Goal: Task Accomplishment & Management: Manage account settings

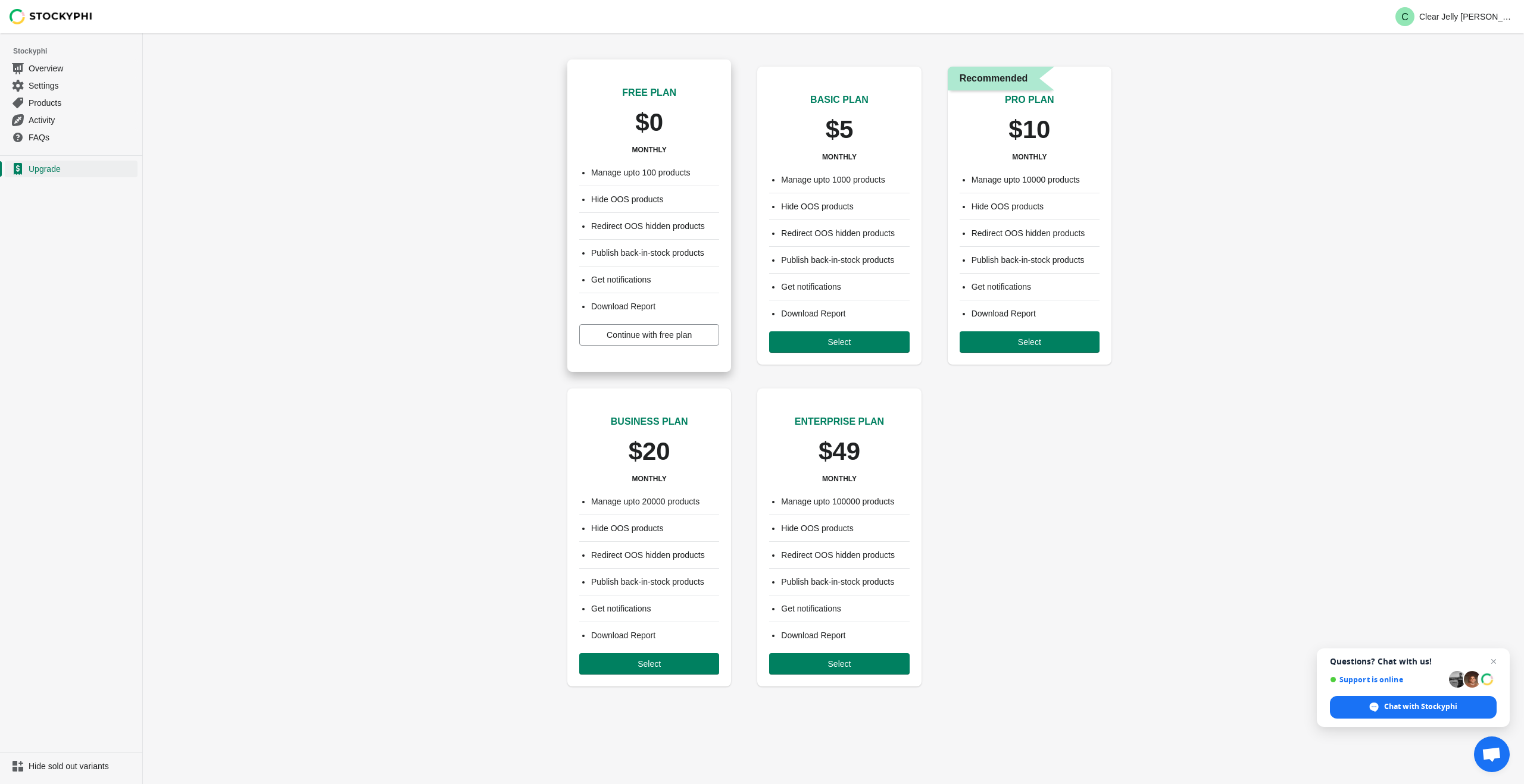
click at [669, 174] on li "Manage upto 100 products" at bounding box center [655, 172] width 128 height 12
drag, startPoint x: 689, startPoint y: 331, endPoint x: 698, endPoint y: 330, distance: 9.1
click at [691, 330] on span "Continue with free plan" at bounding box center [650, 335] width 86 height 9
click at [691, 333] on span "Continue with free plan" at bounding box center [650, 335] width 86 height 9
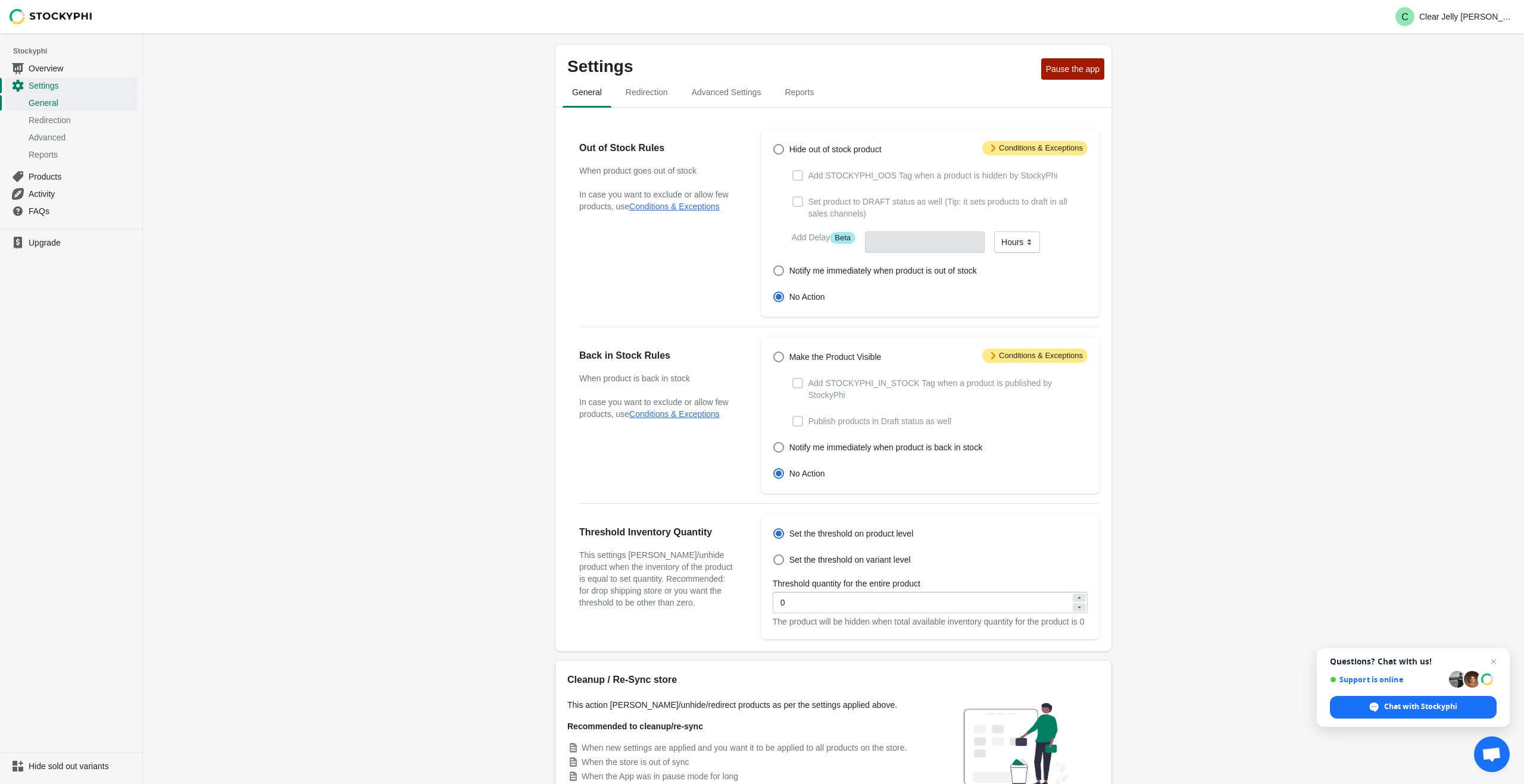
click at [798, 200] on span at bounding box center [798, 202] width 11 height 11
click at [782, 154] on span at bounding box center [779, 149] width 11 height 11
click at [774, 145] on input "Hide out of stock product" at bounding box center [773, 144] width 1 height 1
radio input "true"
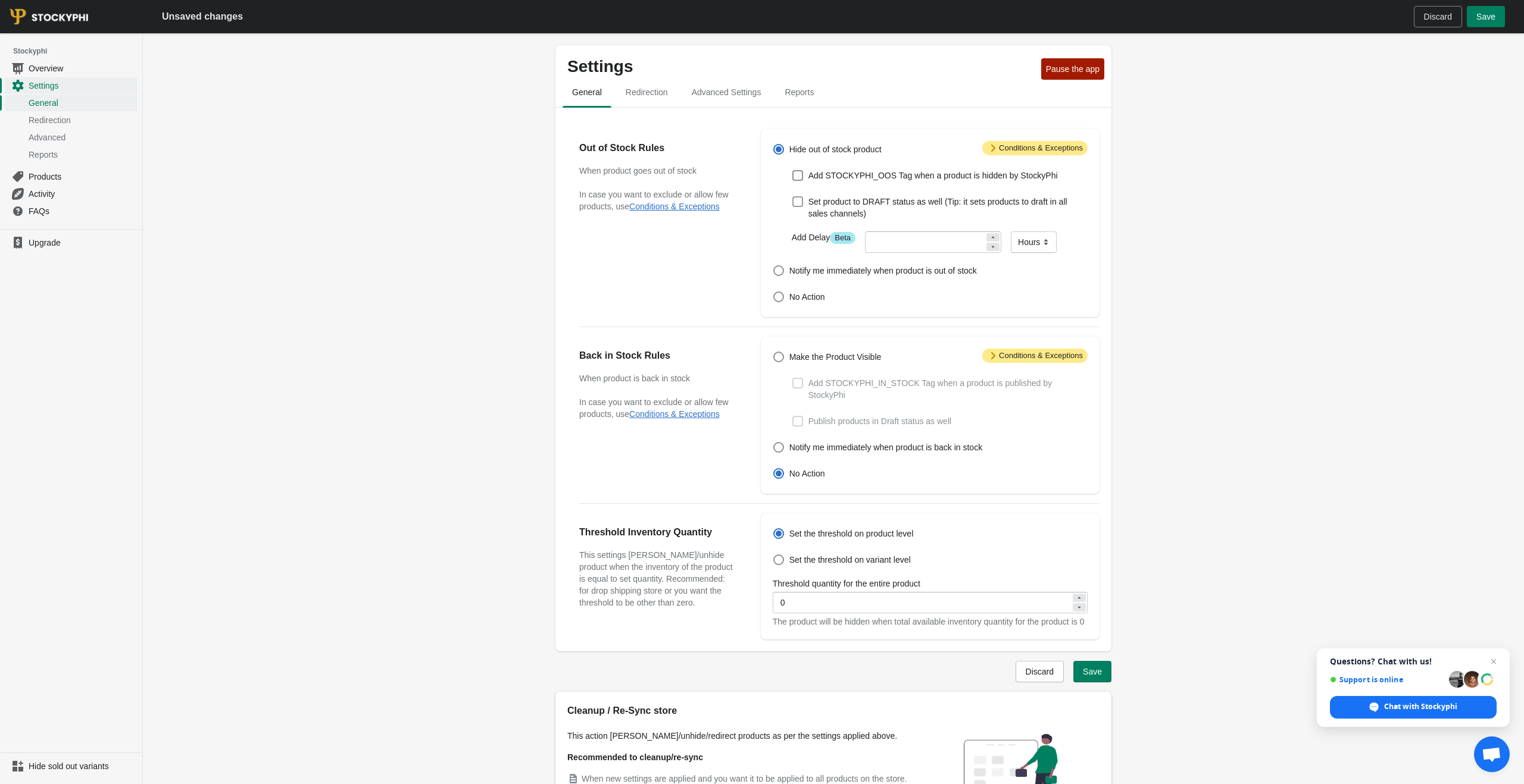
click at [796, 199] on span at bounding box center [798, 202] width 11 height 11
click at [793, 197] on input "Set product to DRAFT status as well (Tip: it sets products to draft in all sale…" at bounding box center [792, 196] width 1 height 1
checkbox input "true"
click at [798, 201] on span at bounding box center [798, 202] width 11 height 11
click at [793, 197] on input "Set product to DRAFT status as well (Tip: it sets products to draft in all sale…" at bounding box center [792, 196] width 1 height 1
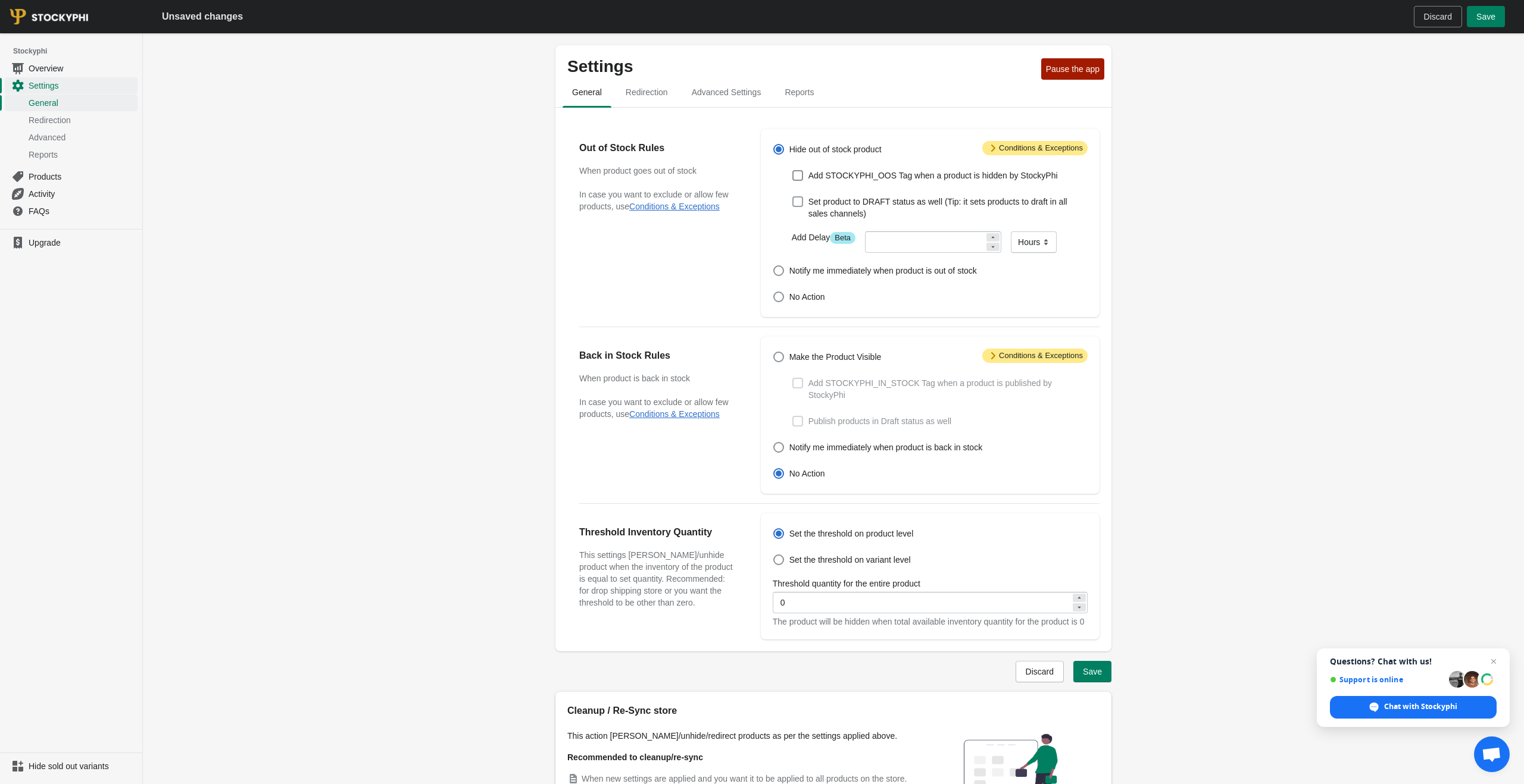
checkbox input "false"
click at [797, 179] on span at bounding box center [798, 176] width 11 height 11
click at [793, 171] on input "Add STOCKYPHI_OOS Tag when a product is hidden by StockyPhi" at bounding box center [792, 170] width 1 height 1
checkbox input "true"
click at [716, 100] on span "Advanced Settings" at bounding box center [726, 93] width 88 height 22
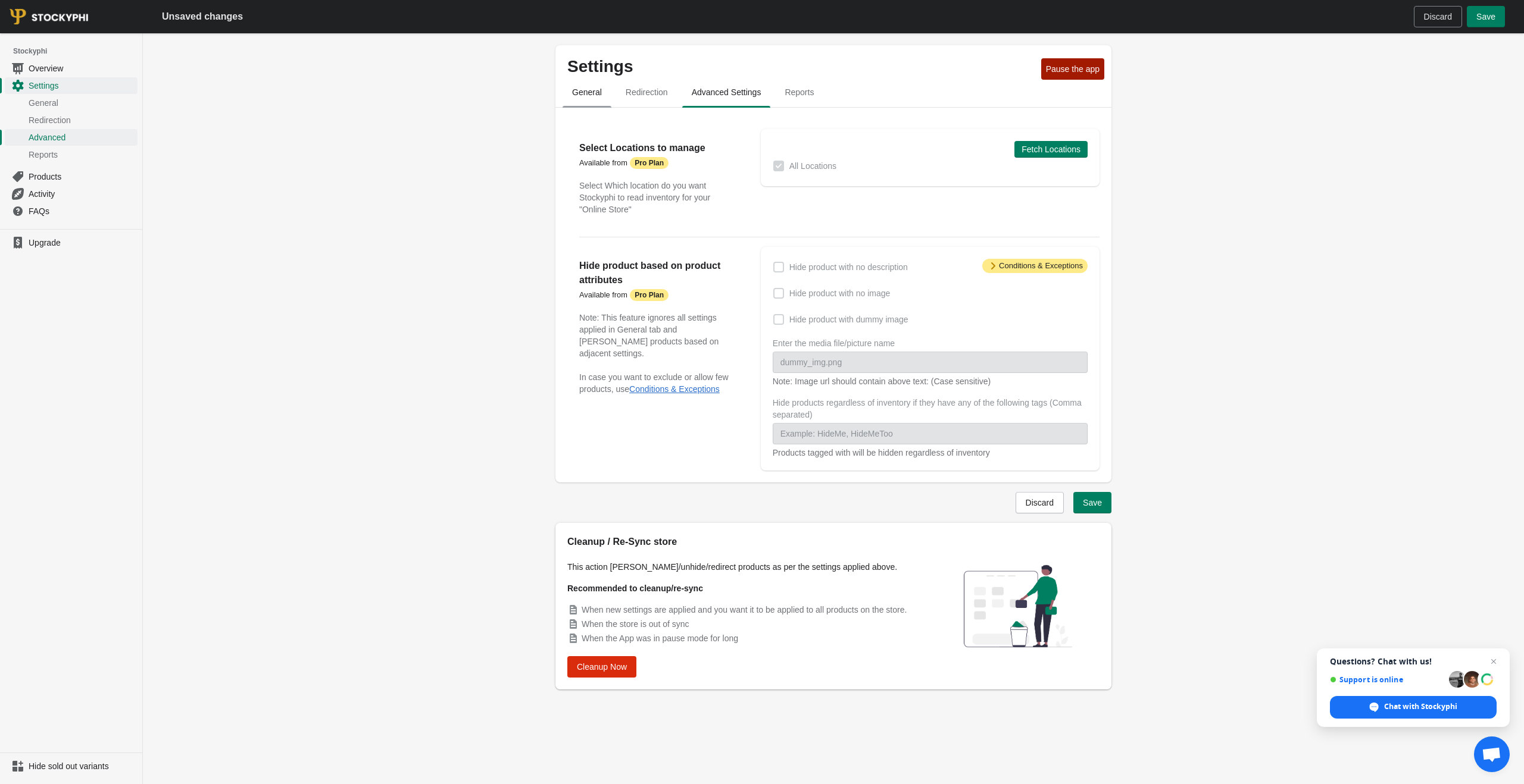
click at [593, 90] on span "General" at bounding box center [587, 93] width 49 height 22
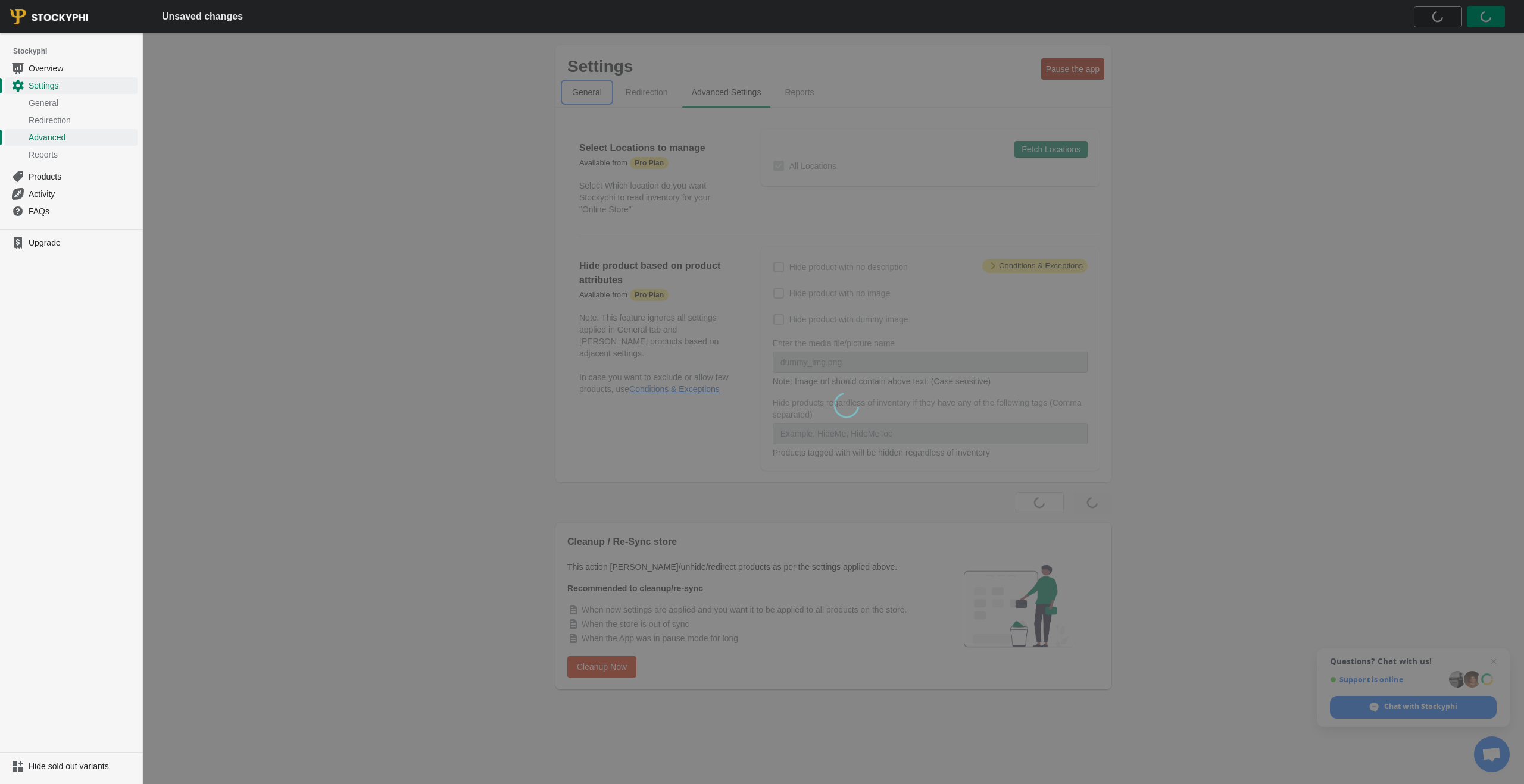
select select "hours"
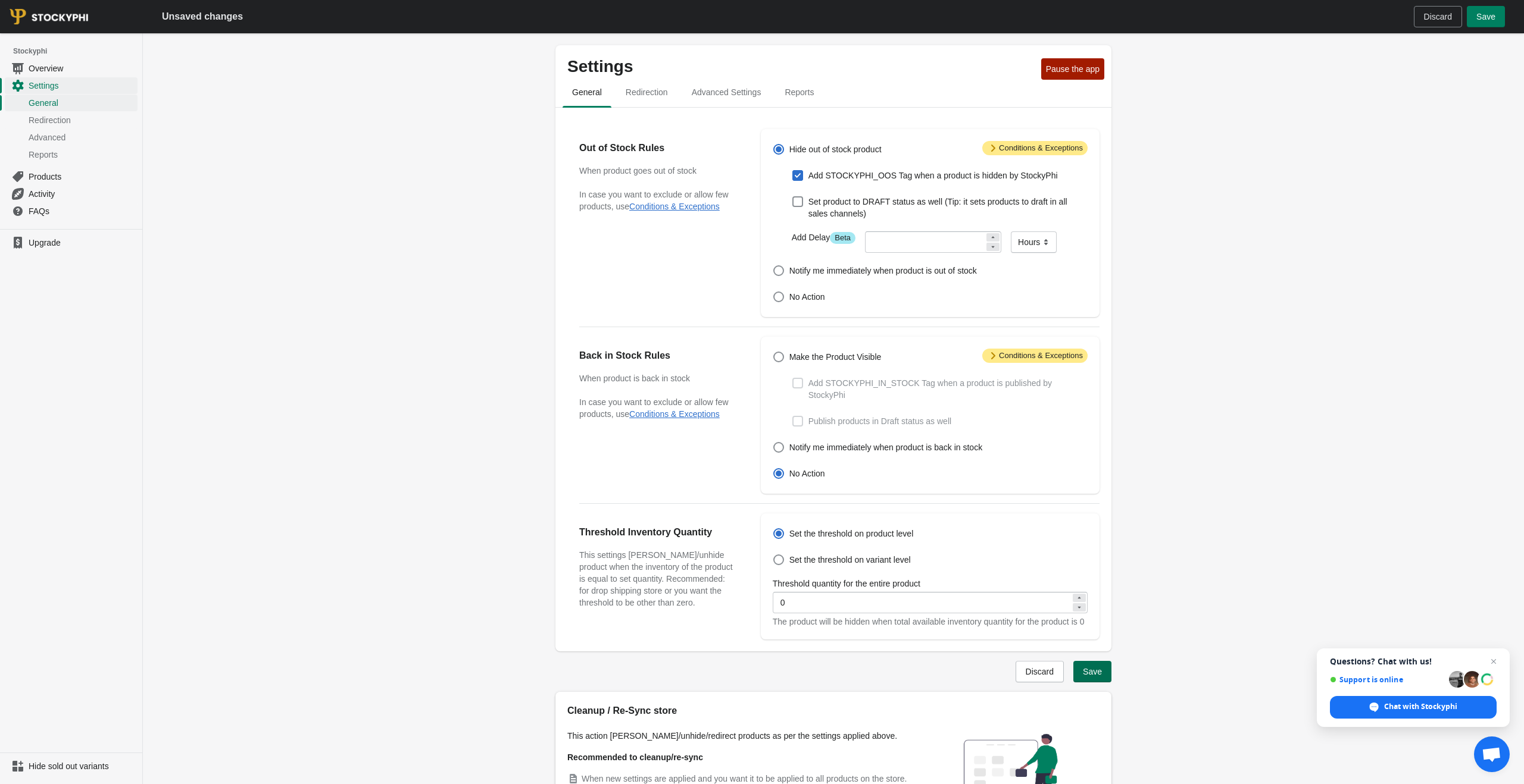
click at [1093, 678] on button "Save" at bounding box center [1093, 672] width 38 height 22
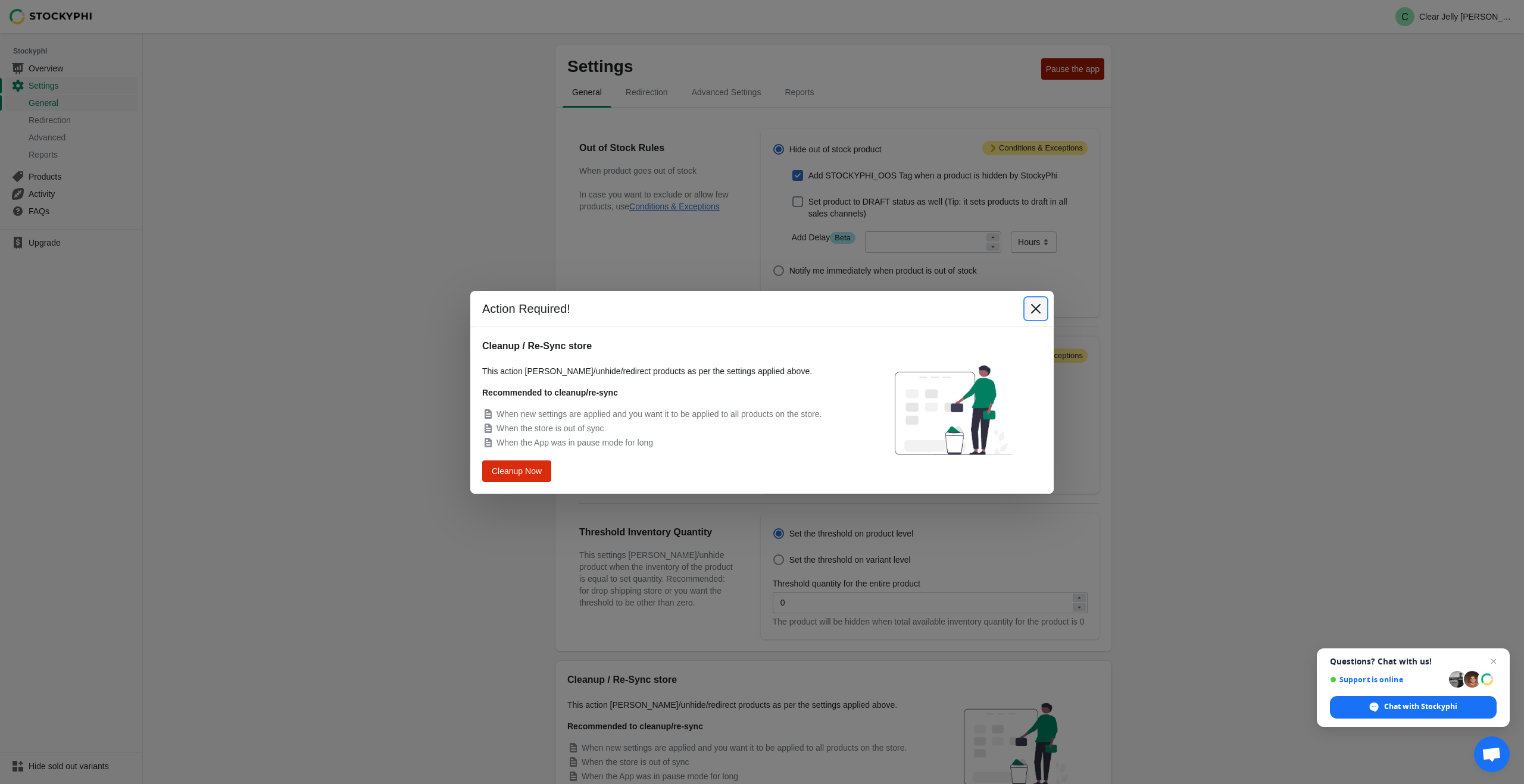
click at [1040, 314] on icon "Close" at bounding box center [1035, 308] width 12 height 12
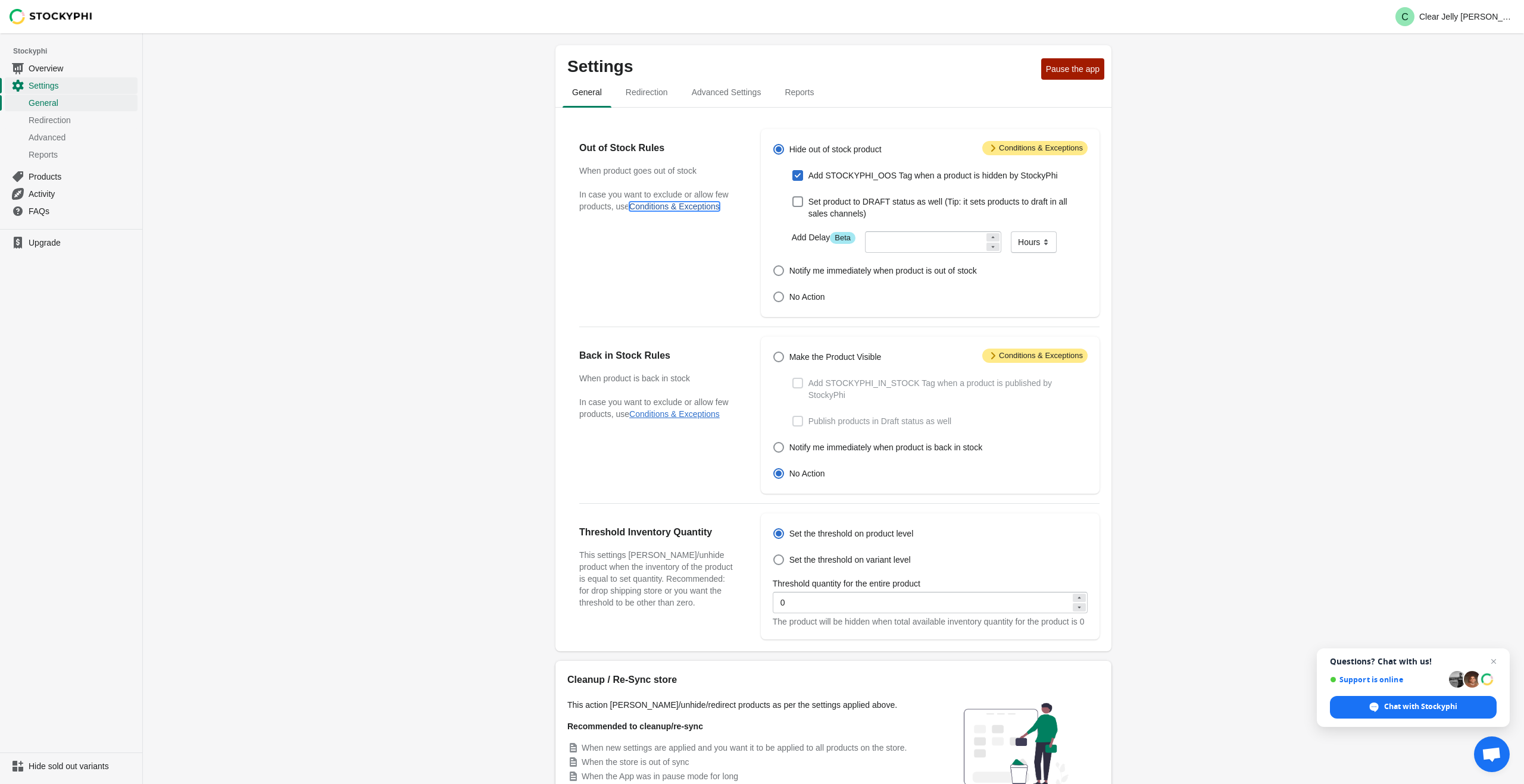
click at [697, 210] on button "Conditions & Exceptions" at bounding box center [674, 206] width 90 height 9
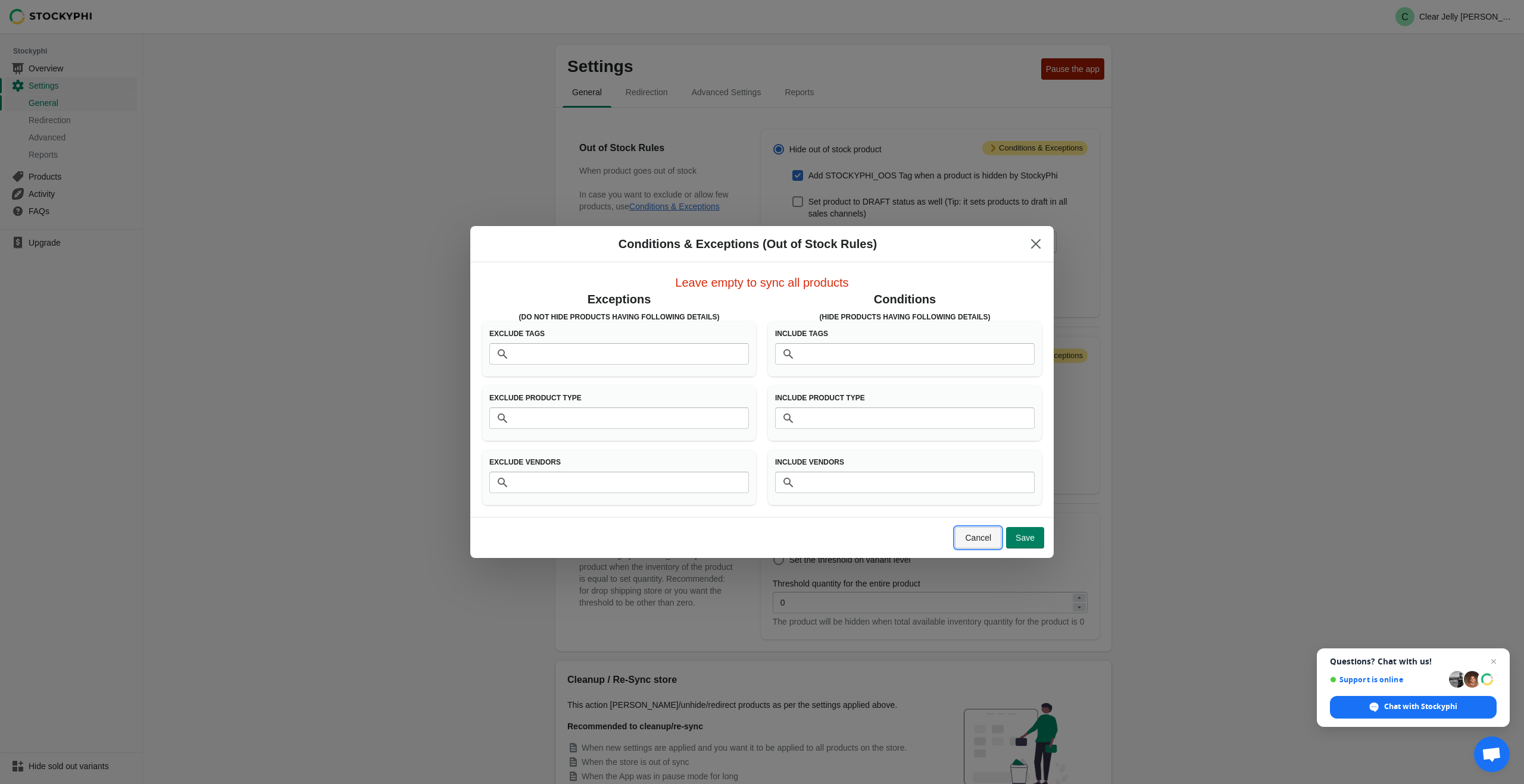
click at [979, 541] on span "Cancel" at bounding box center [978, 538] width 26 height 9
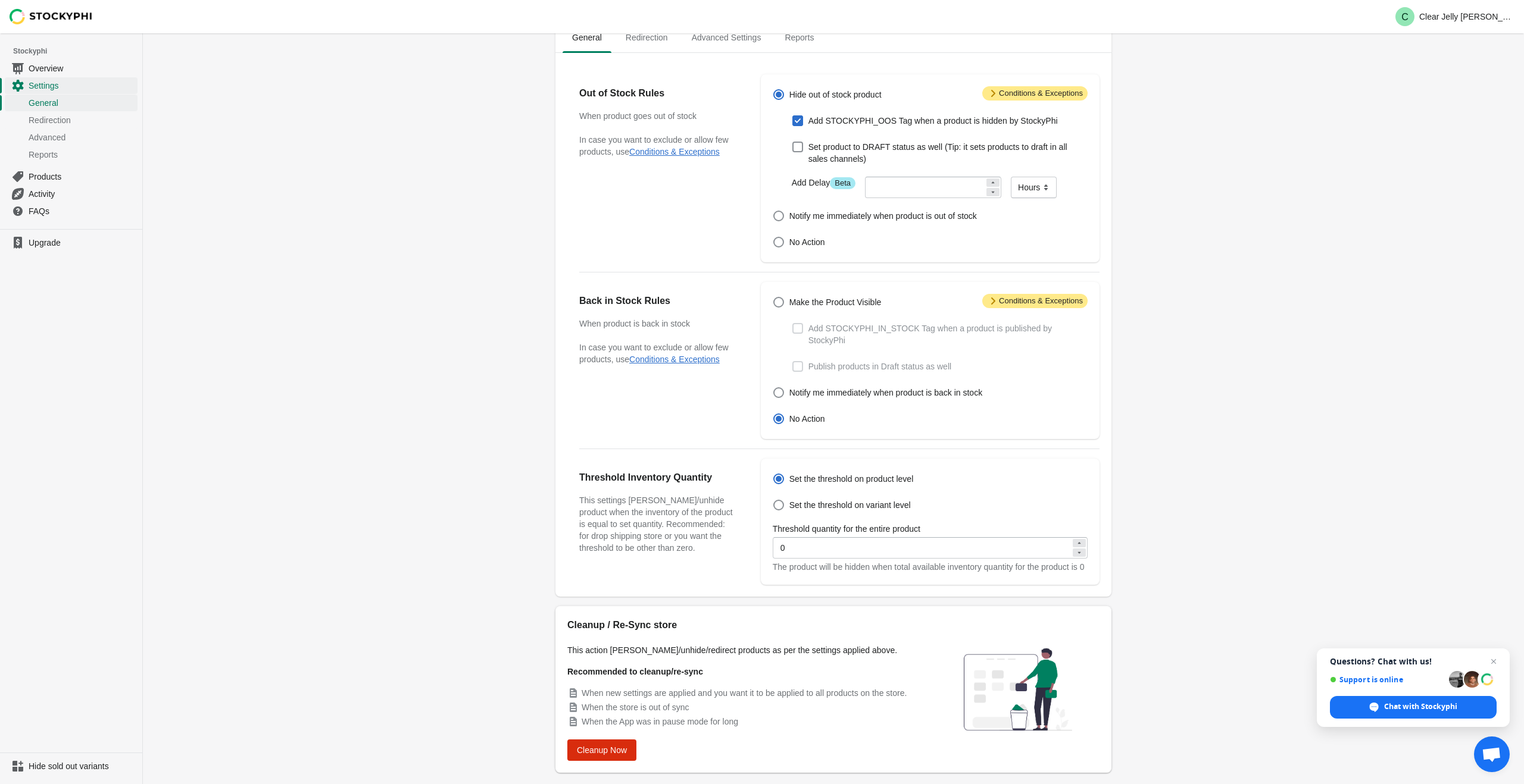
scroll to position [95, 0]
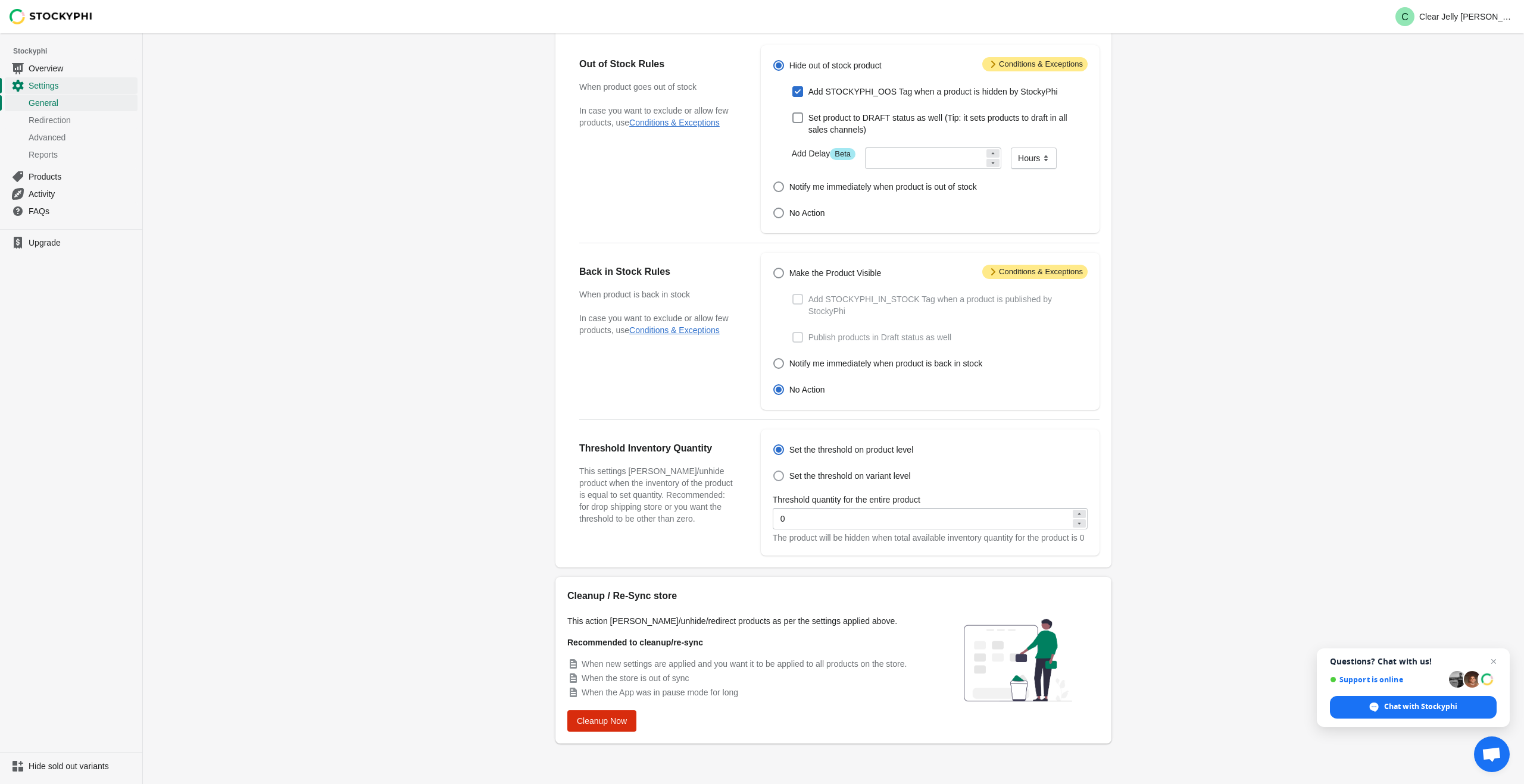
click at [780, 471] on span at bounding box center [779, 477] width 11 height 11
click at [774, 471] on input "Set the threshold on variant level" at bounding box center [773, 471] width 1 height 1
radio input "true"
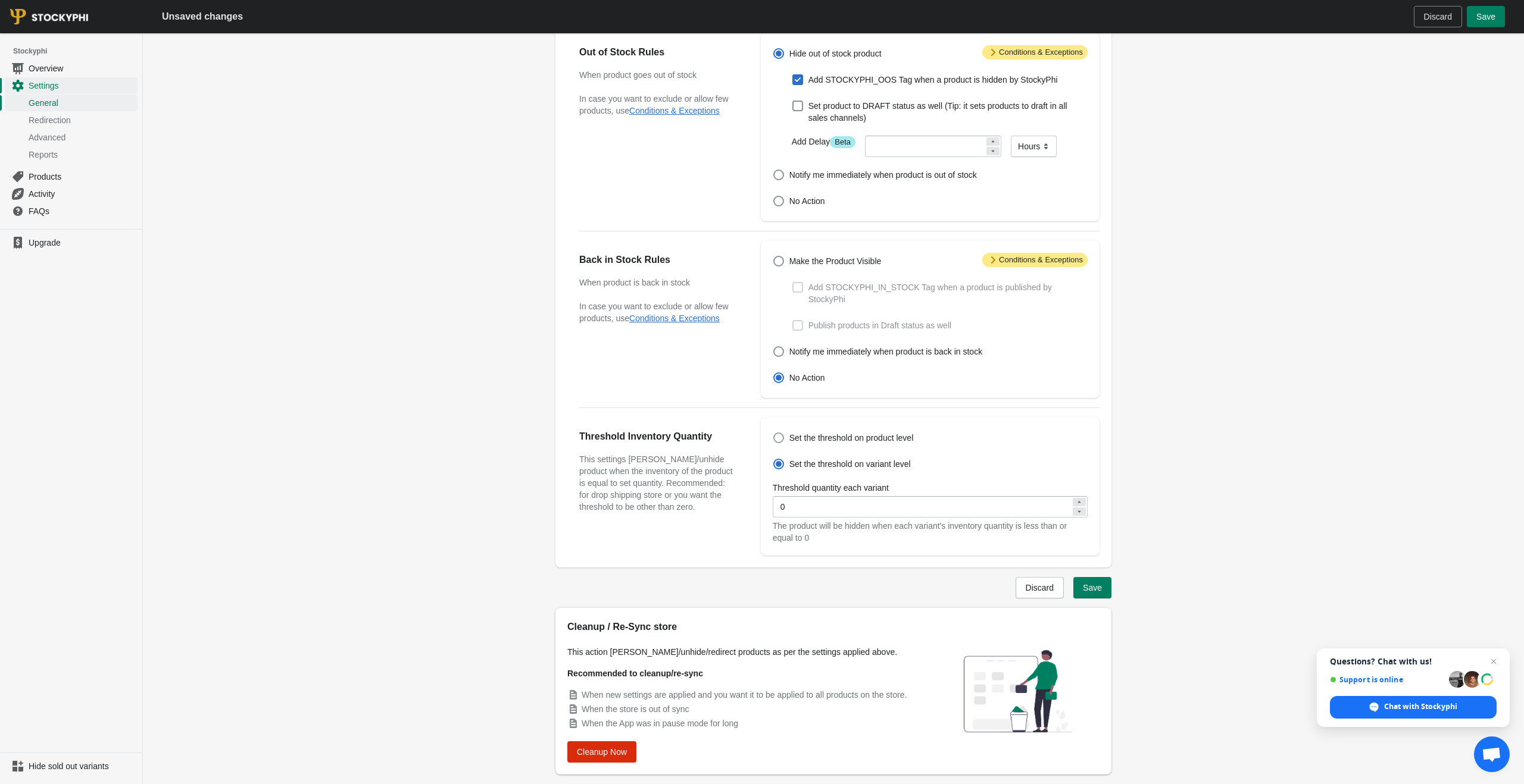
click at [782, 442] on span at bounding box center [779, 438] width 11 height 11
click at [774, 433] on input "Set the threshold on product level" at bounding box center [773, 433] width 1 height 1
radio input "true"
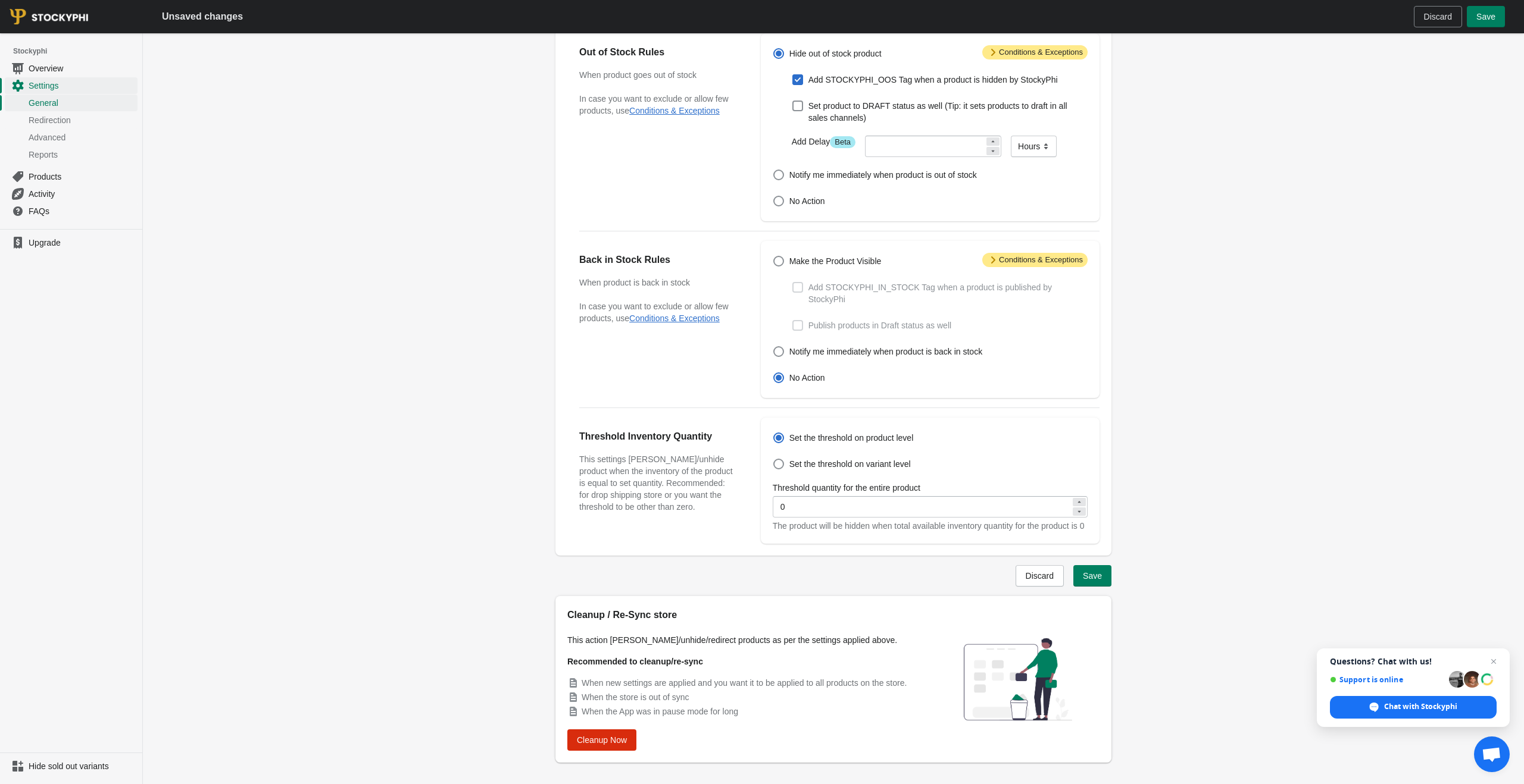
scroll to position [126, 0]
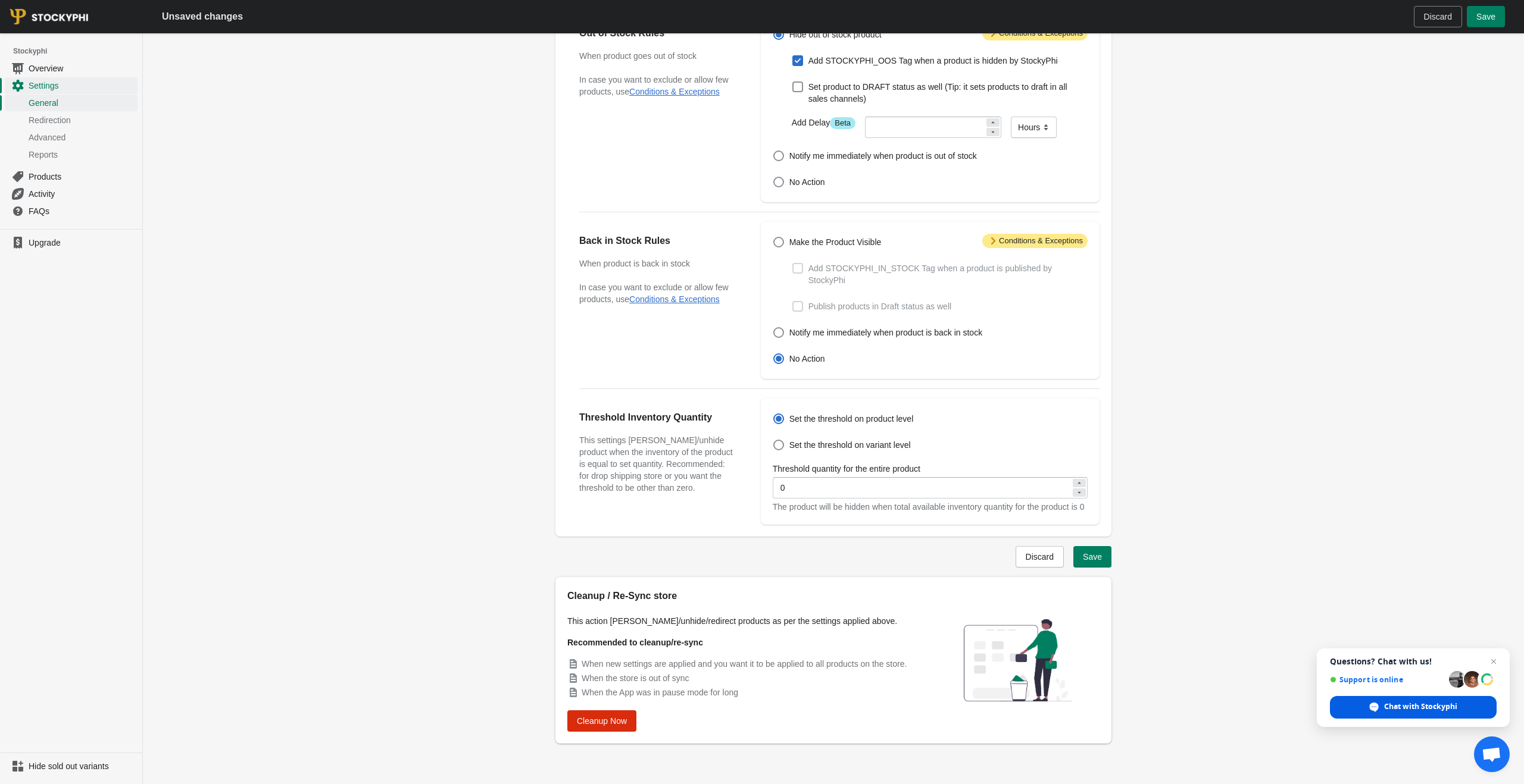
click at [1384, 709] on span "Chat with Stockyphi" at bounding box center [1420, 707] width 73 height 11
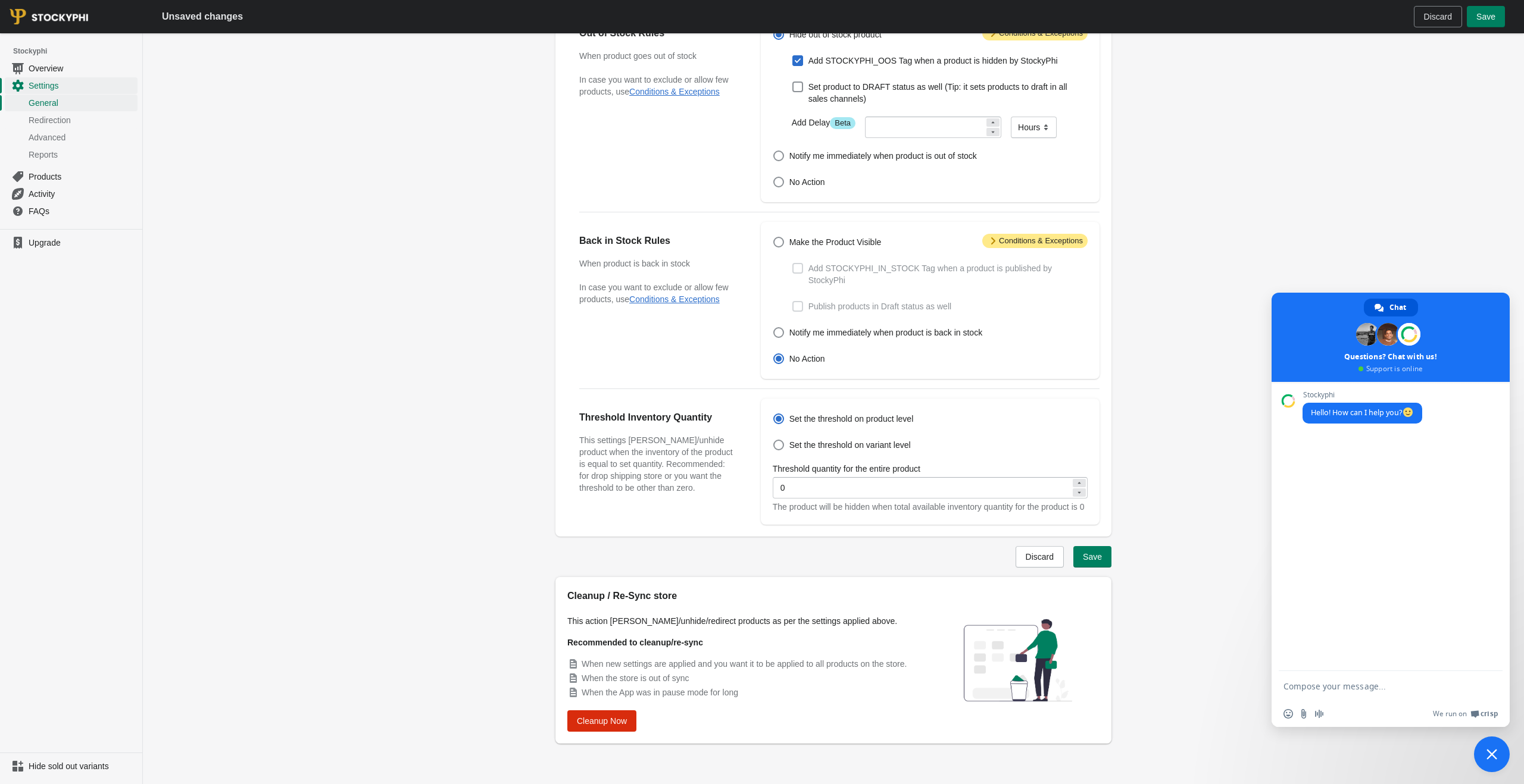
click at [1343, 689] on textarea "Compose your message..." at bounding box center [1378, 686] width 190 height 30
type textarea "hello, if I want to make just the variant out of stock an not all of the varian…"
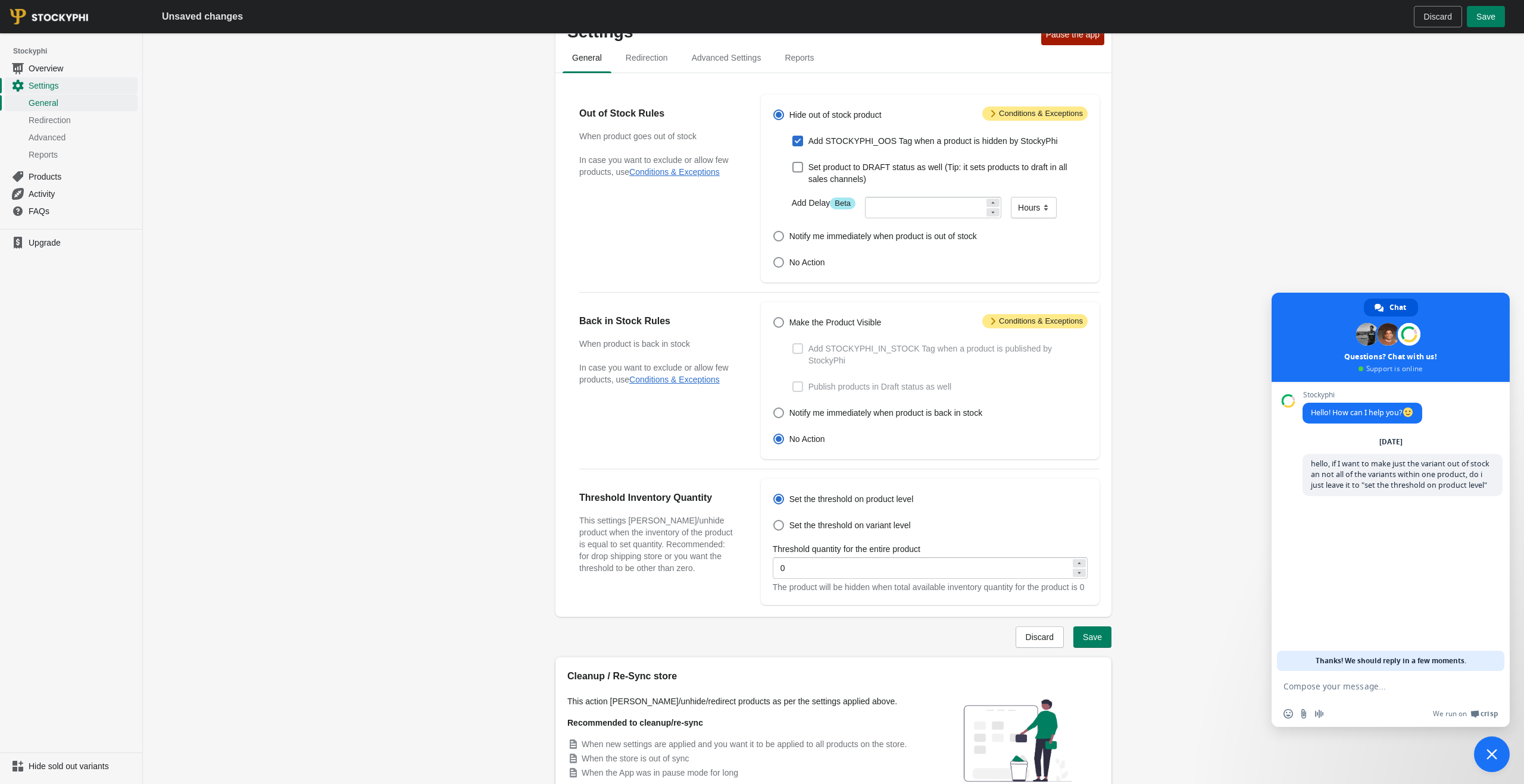
scroll to position [0, 0]
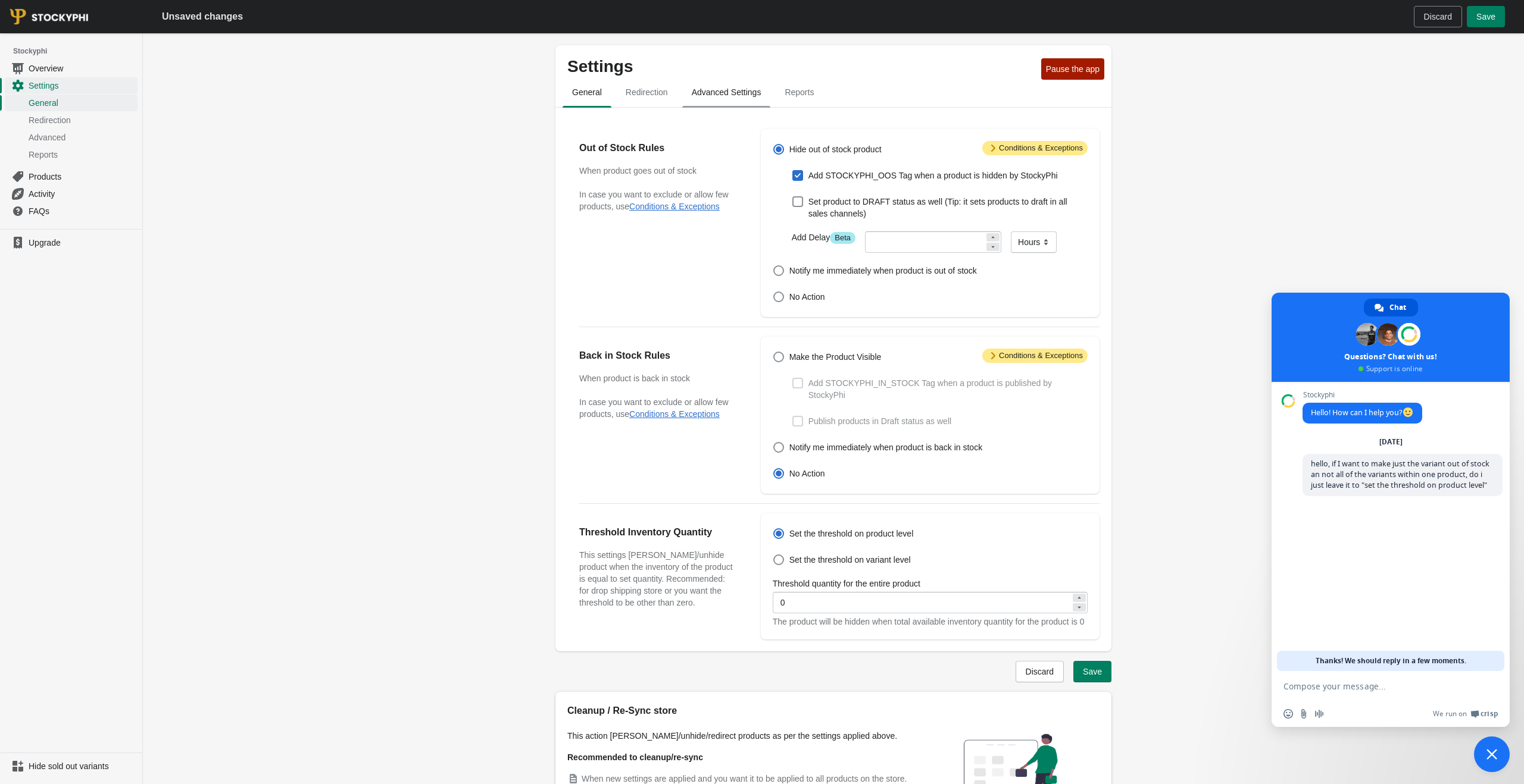
click at [726, 97] on span "Advanced Settings" at bounding box center [726, 93] width 88 height 22
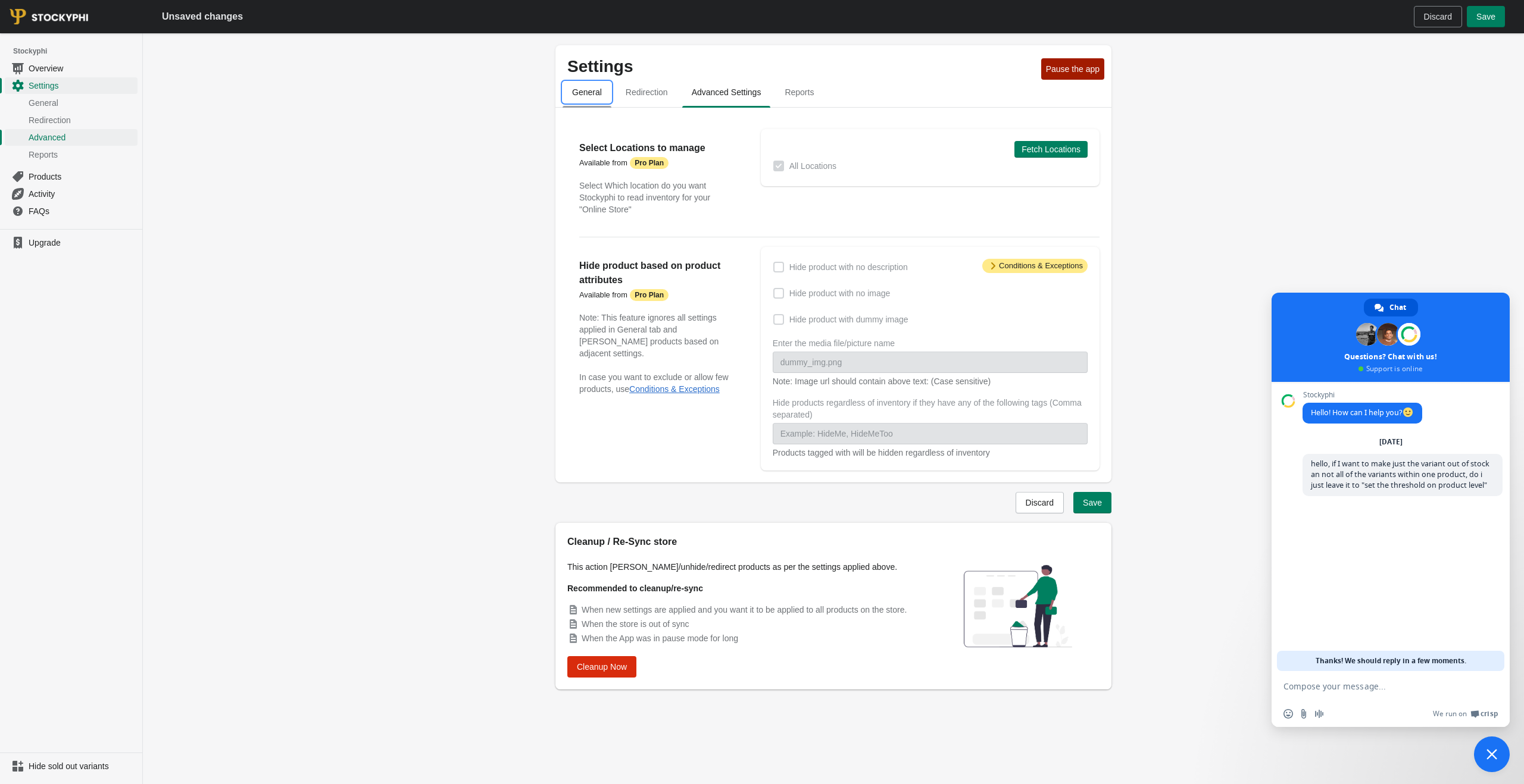
click at [607, 94] on span "General" at bounding box center [587, 93] width 49 height 22
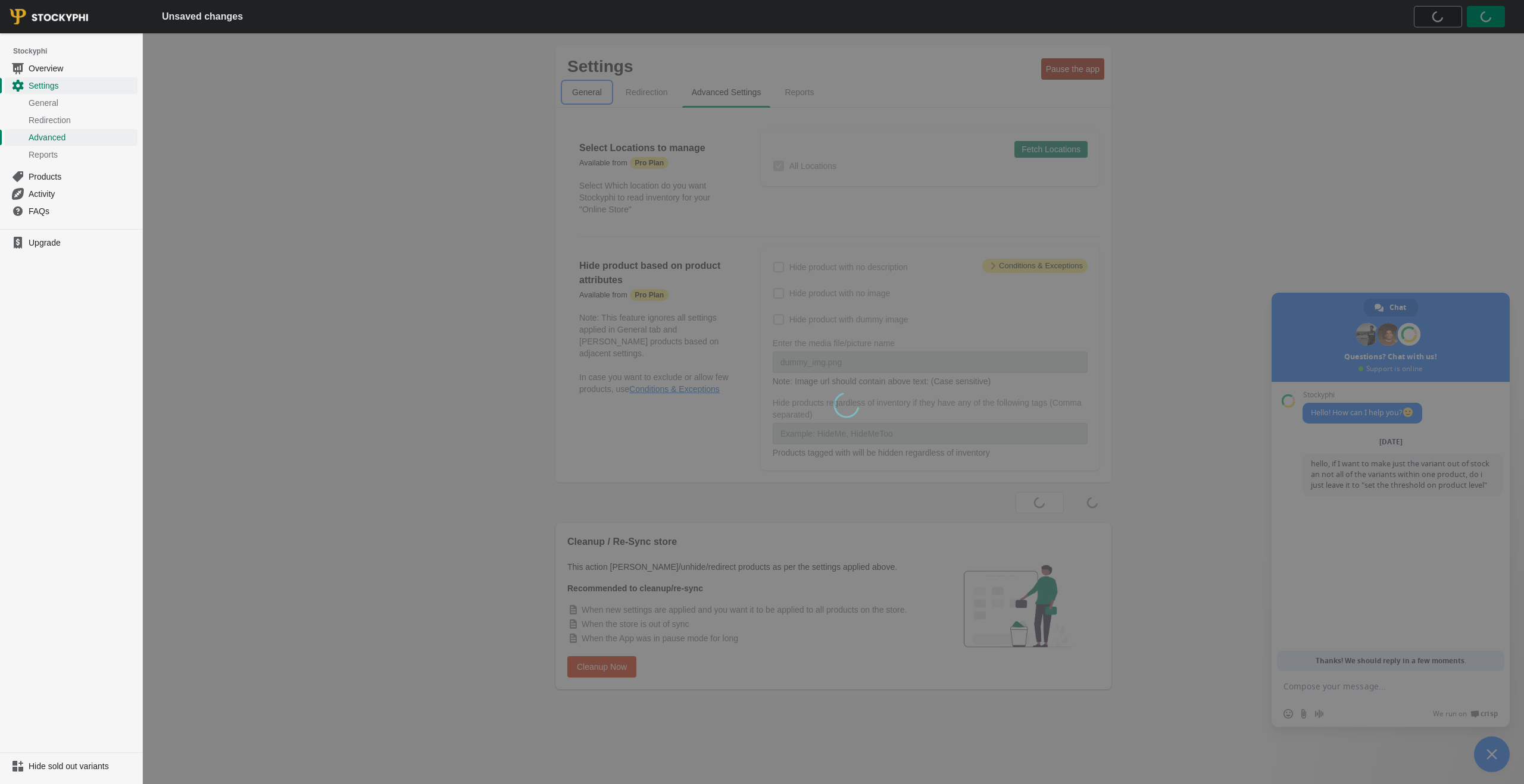
select select "hours"
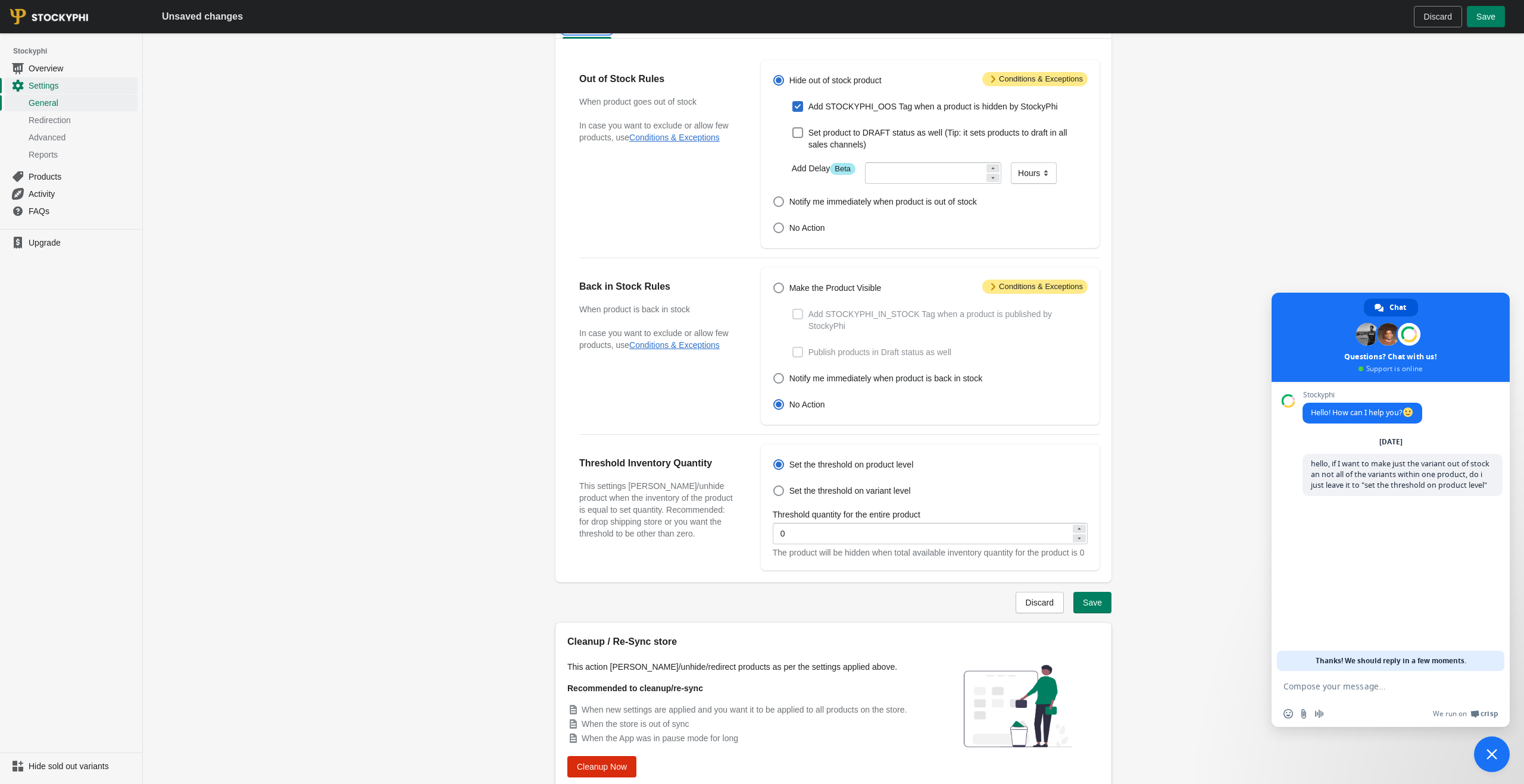
scroll to position [66, 0]
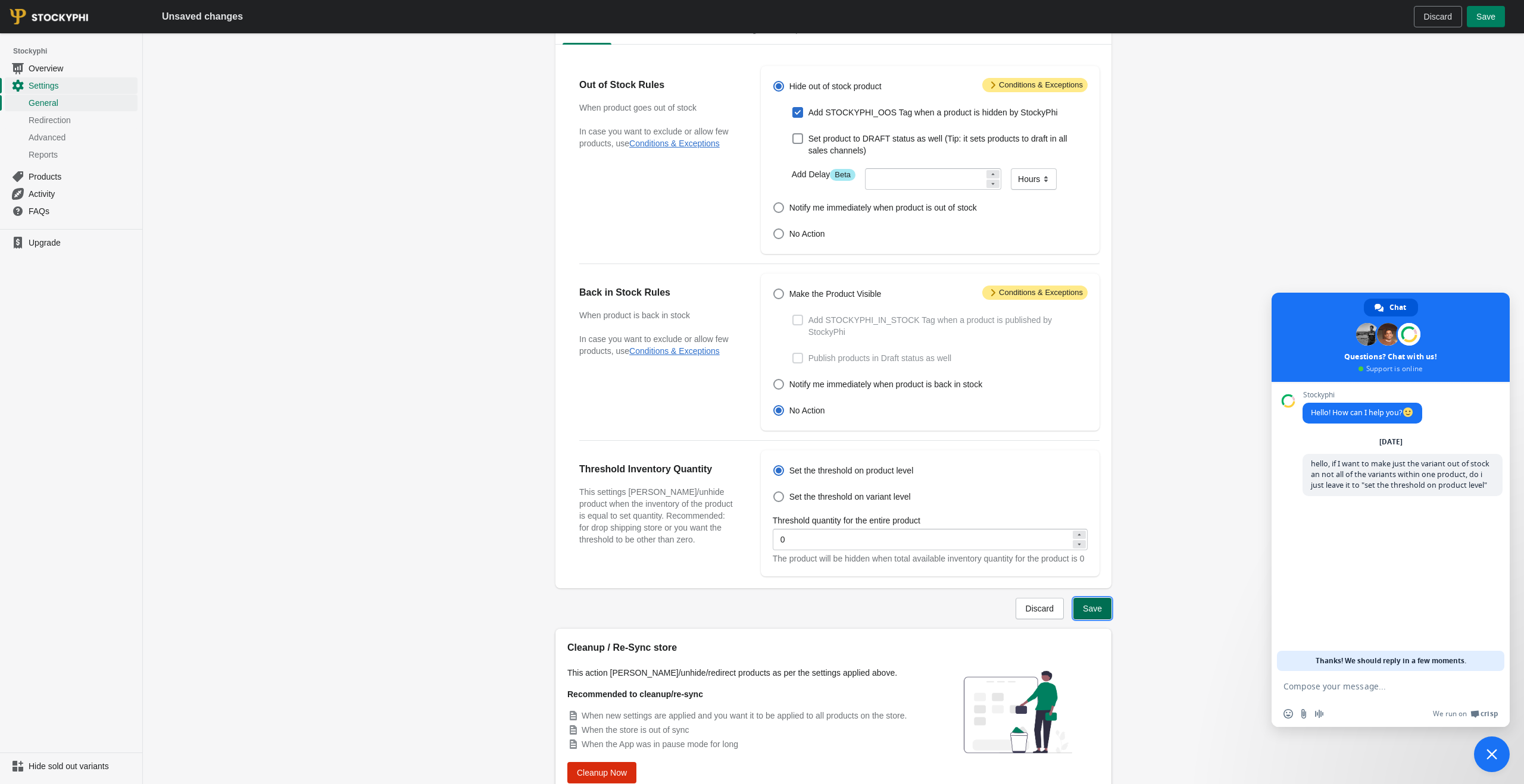
click at [1095, 614] on span "Save" at bounding box center [1092, 608] width 19 height 9
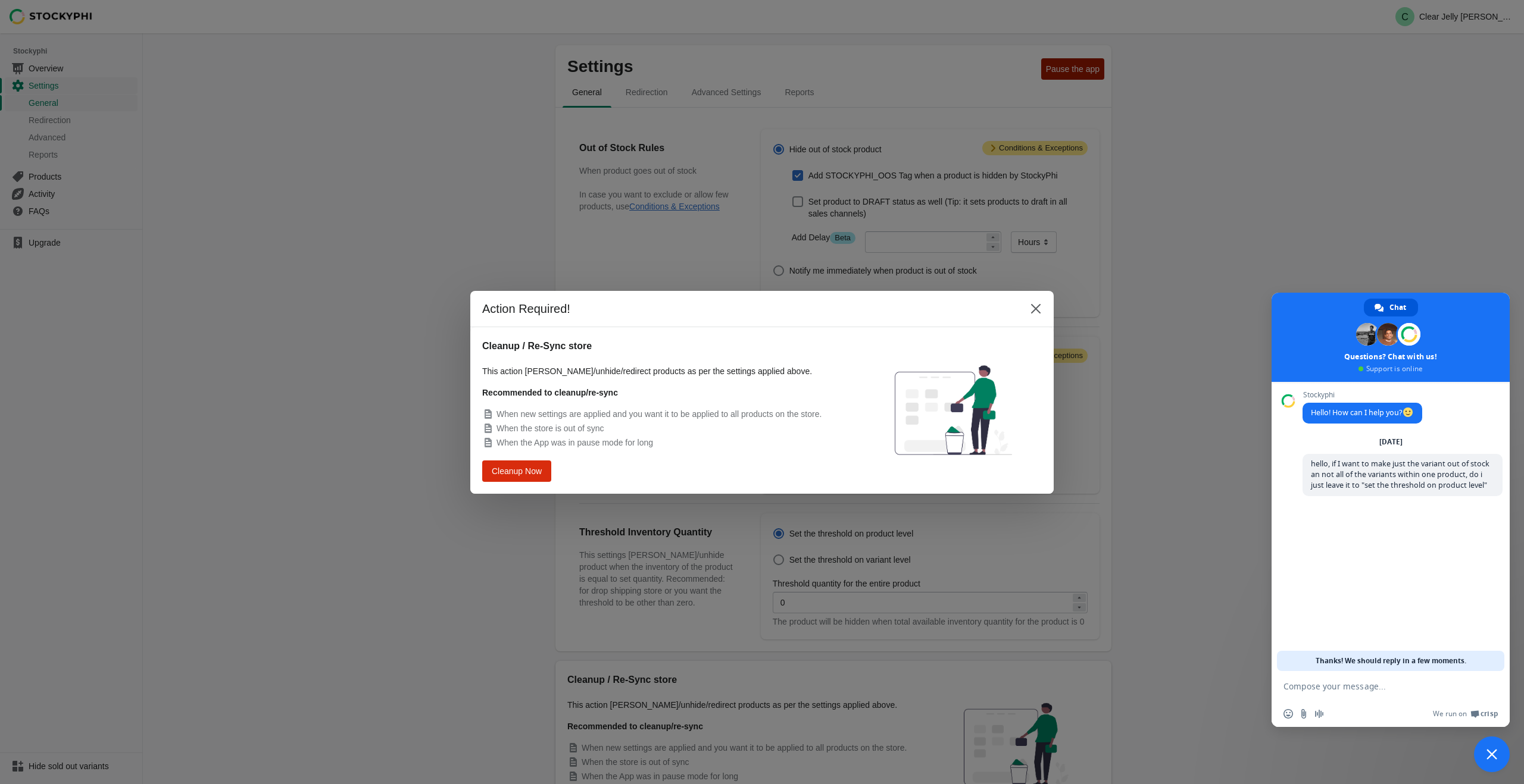
scroll to position [95, 0]
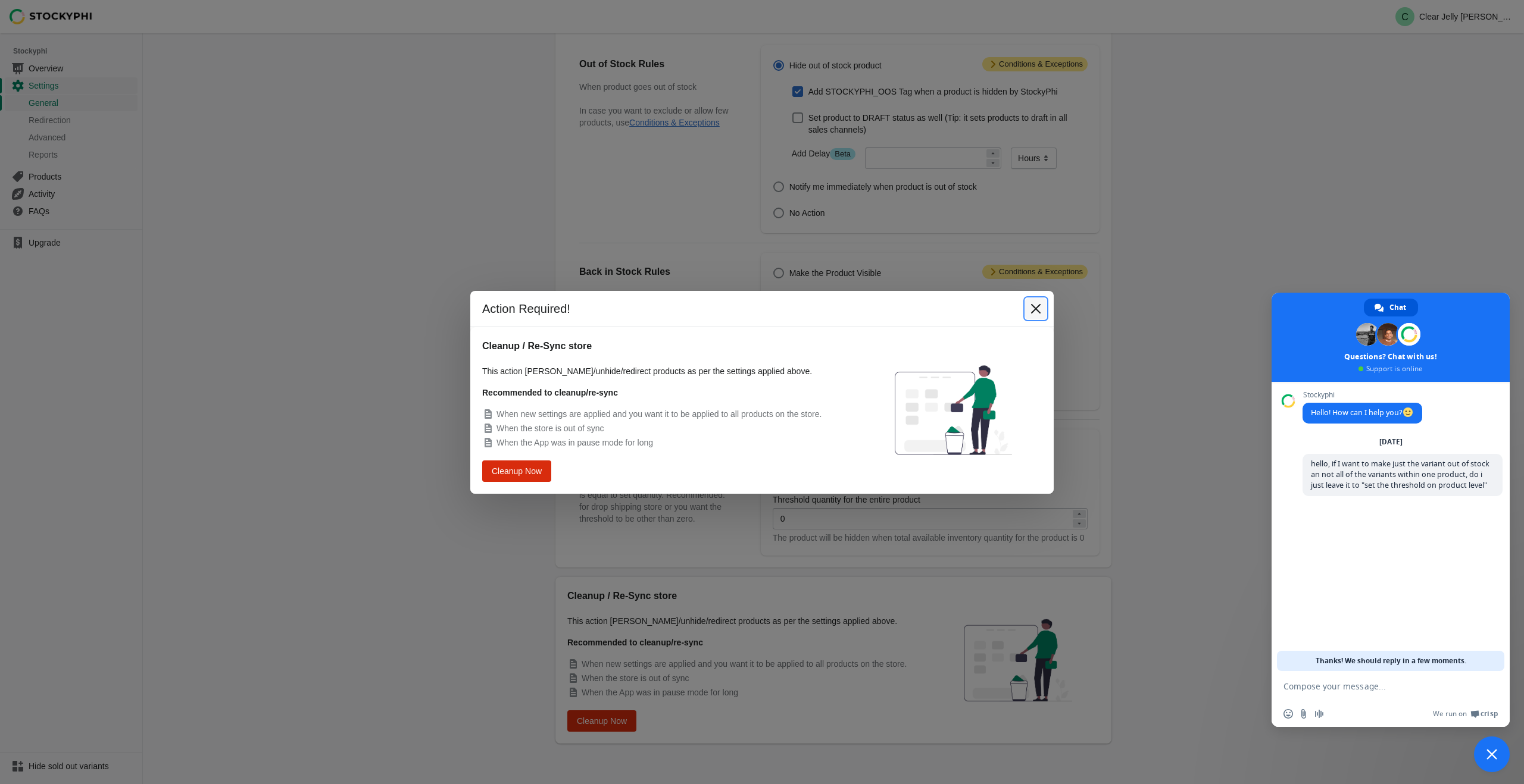
click at [1035, 309] on icon "Close" at bounding box center [1035, 308] width 9 height 9
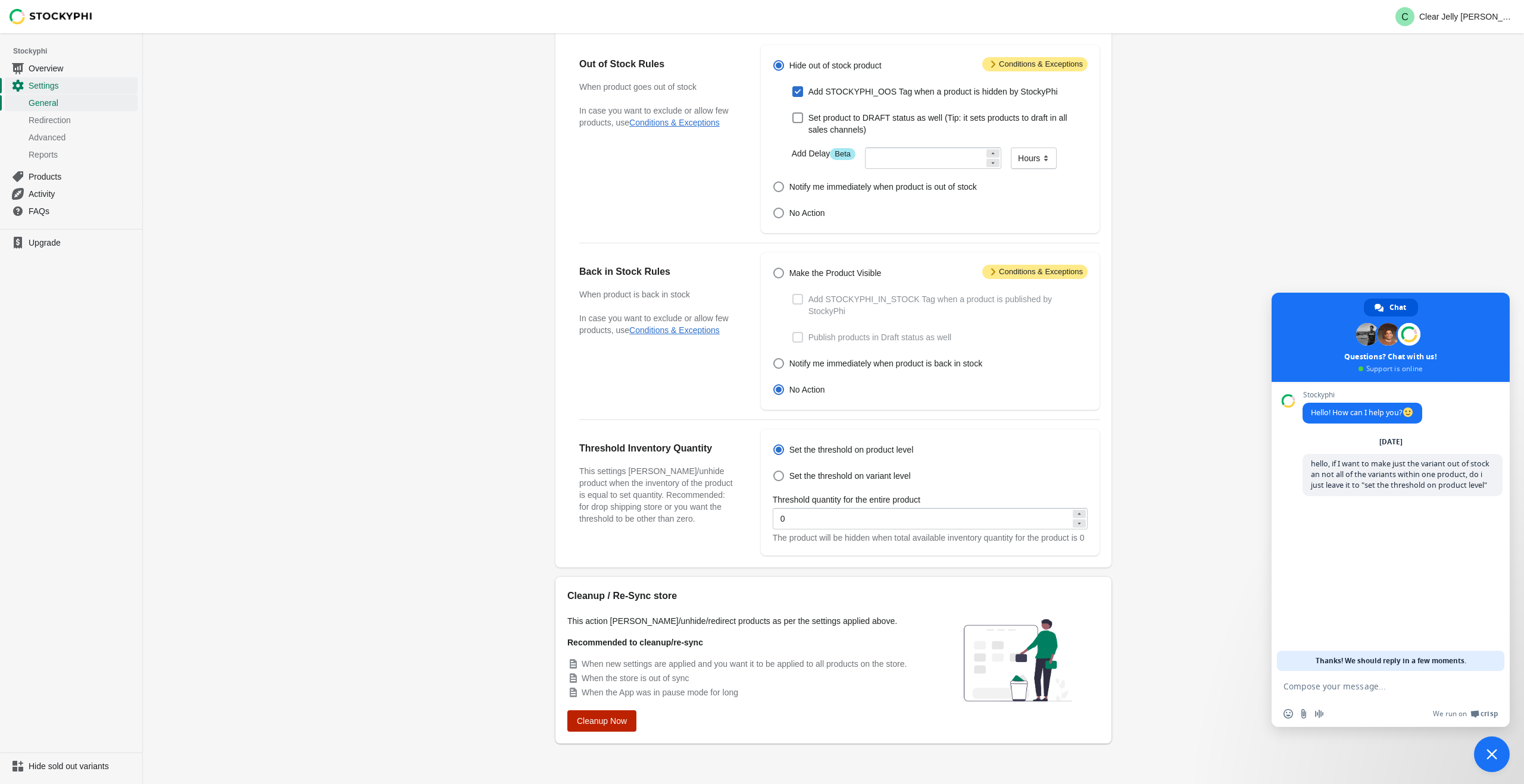
click at [602, 724] on span "Cleanup Now" at bounding box center [601, 721] width 50 height 9
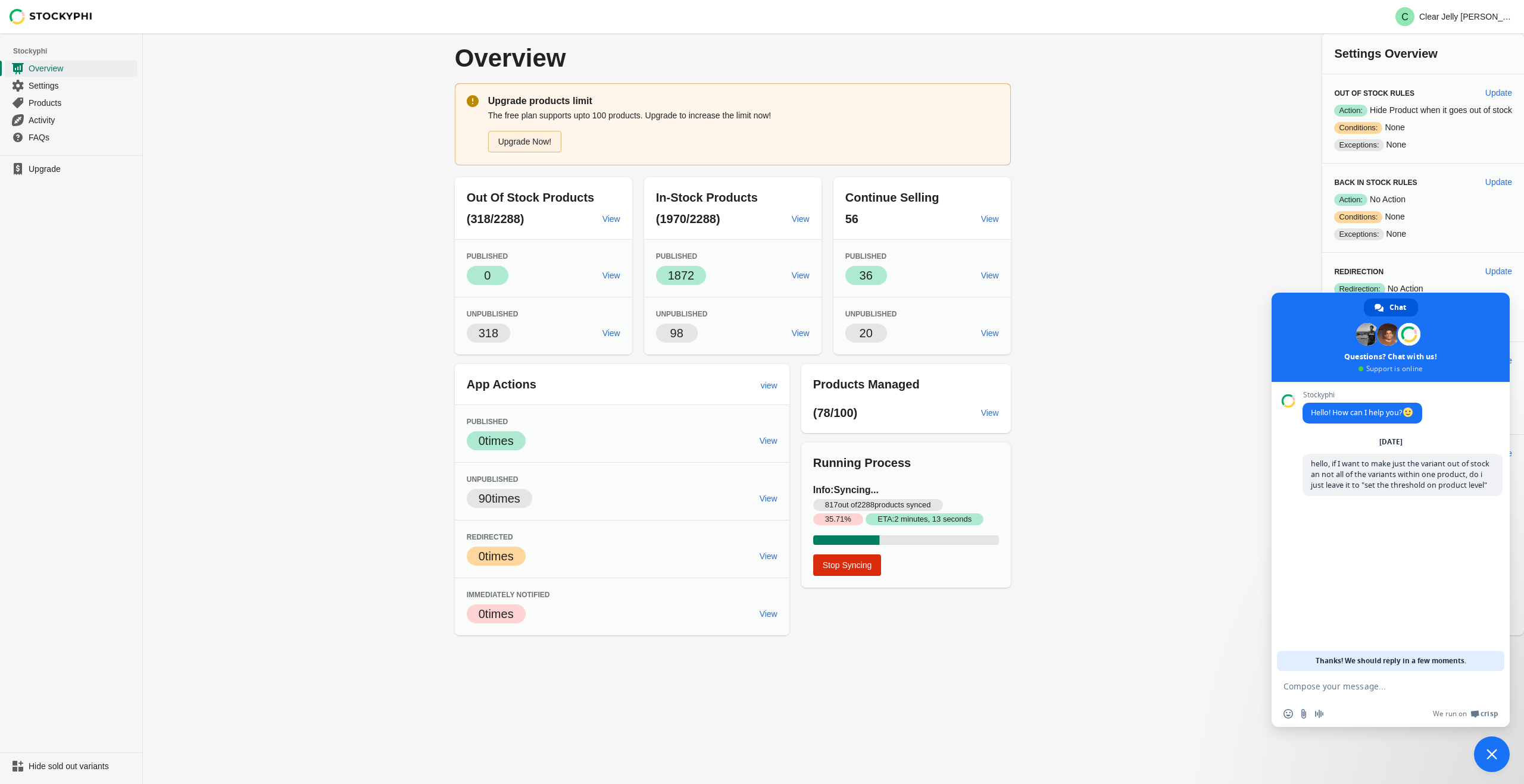
click at [539, 146] on link "Upgrade Now!" at bounding box center [525, 142] width 74 height 22
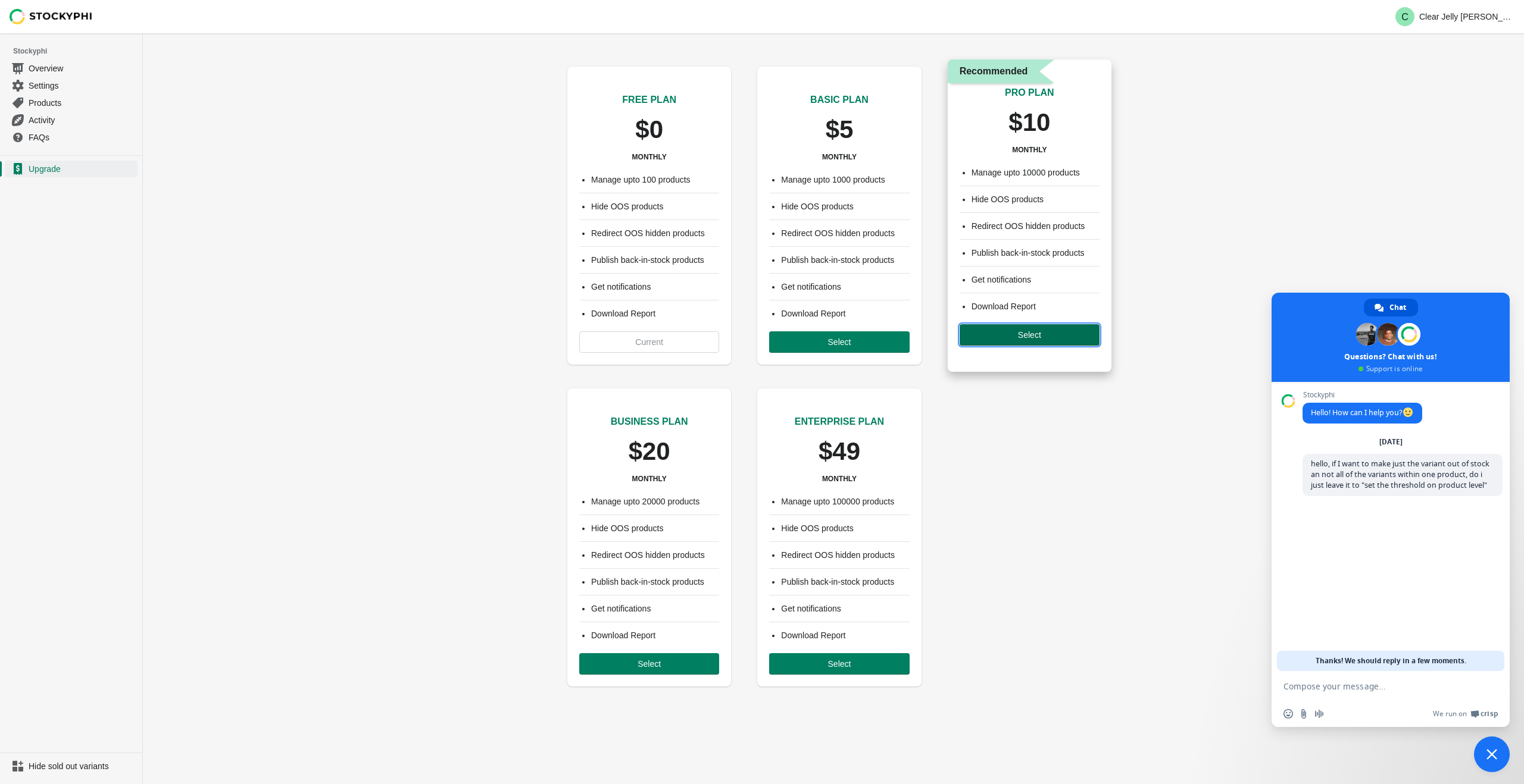
click at [988, 332] on span "Select" at bounding box center [1029, 335] width 121 height 9
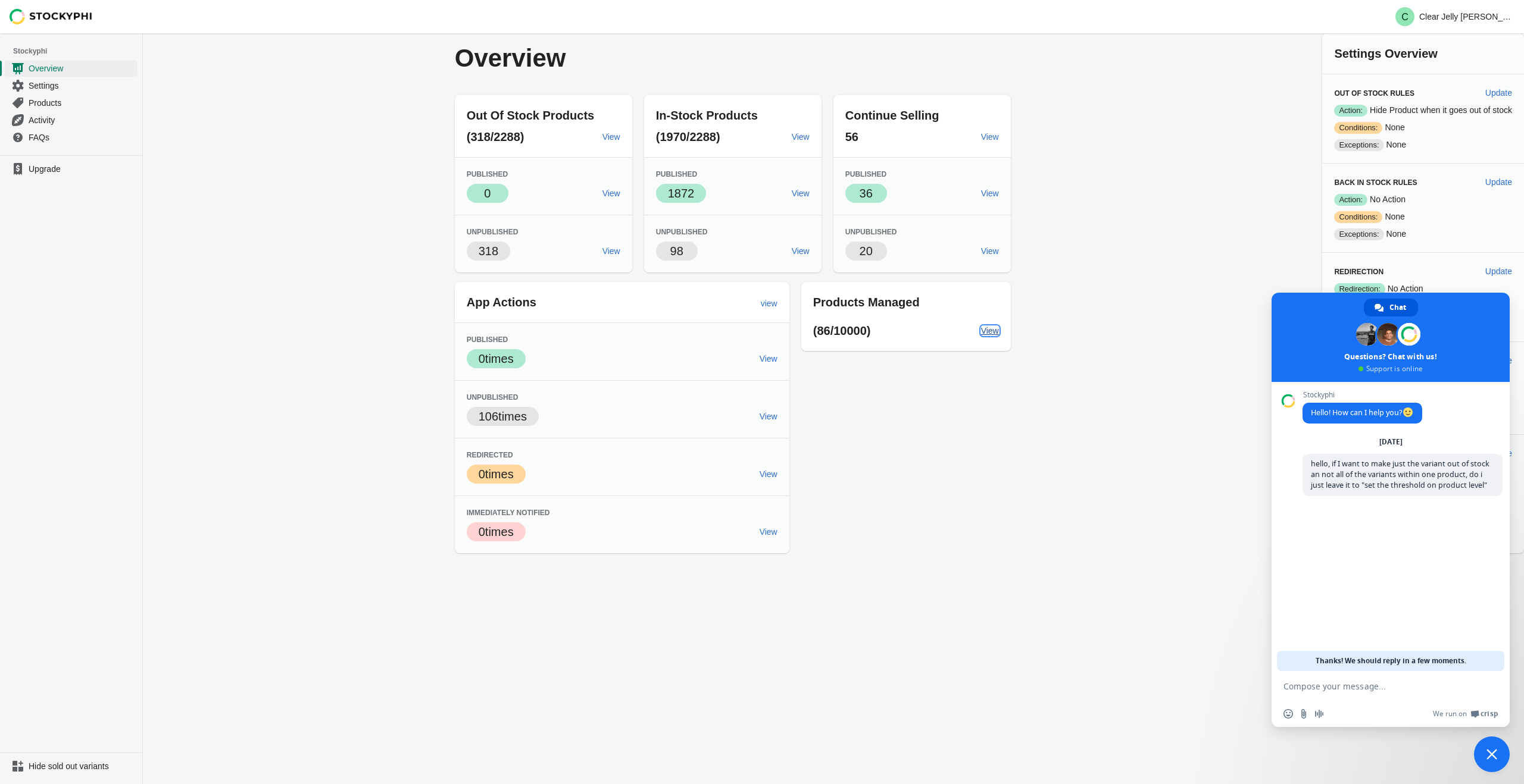
click at [990, 329] on span "View" at bounding box center [990, 331] width 18 height 9
click at [982, 330] on span "View" at bounding box center [990, 331] width 18 height 9
click at [602, 138] on span "View" at bounding box center [611, 136] width 18 height 9
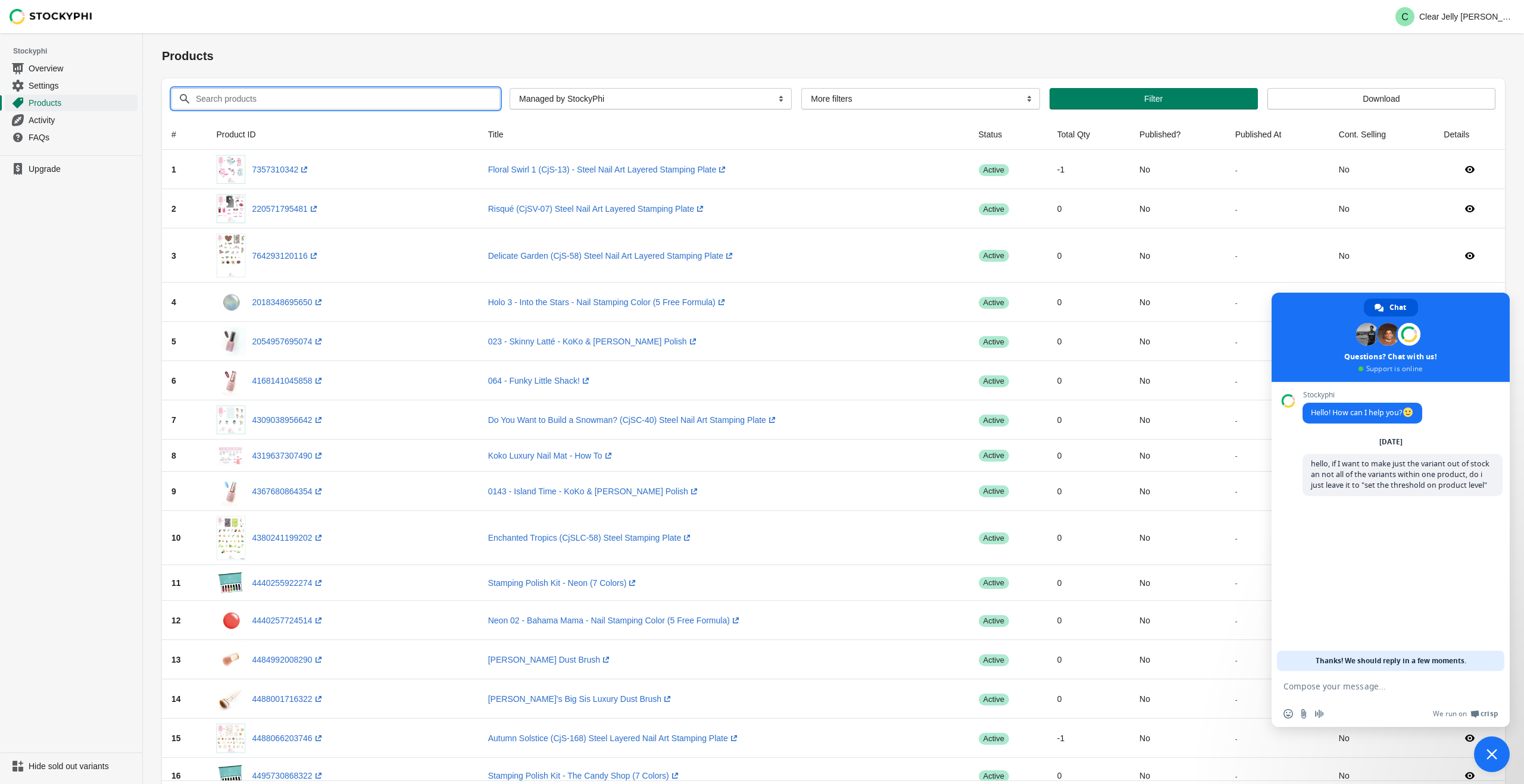
click at [421, 106] on input "Search products" at bounding box center [337, 99] width 283 height 22
type input "almost nailed it"
click at [162, 34] on button "Submit" at bounding box center [178, 40] width 34 height 13
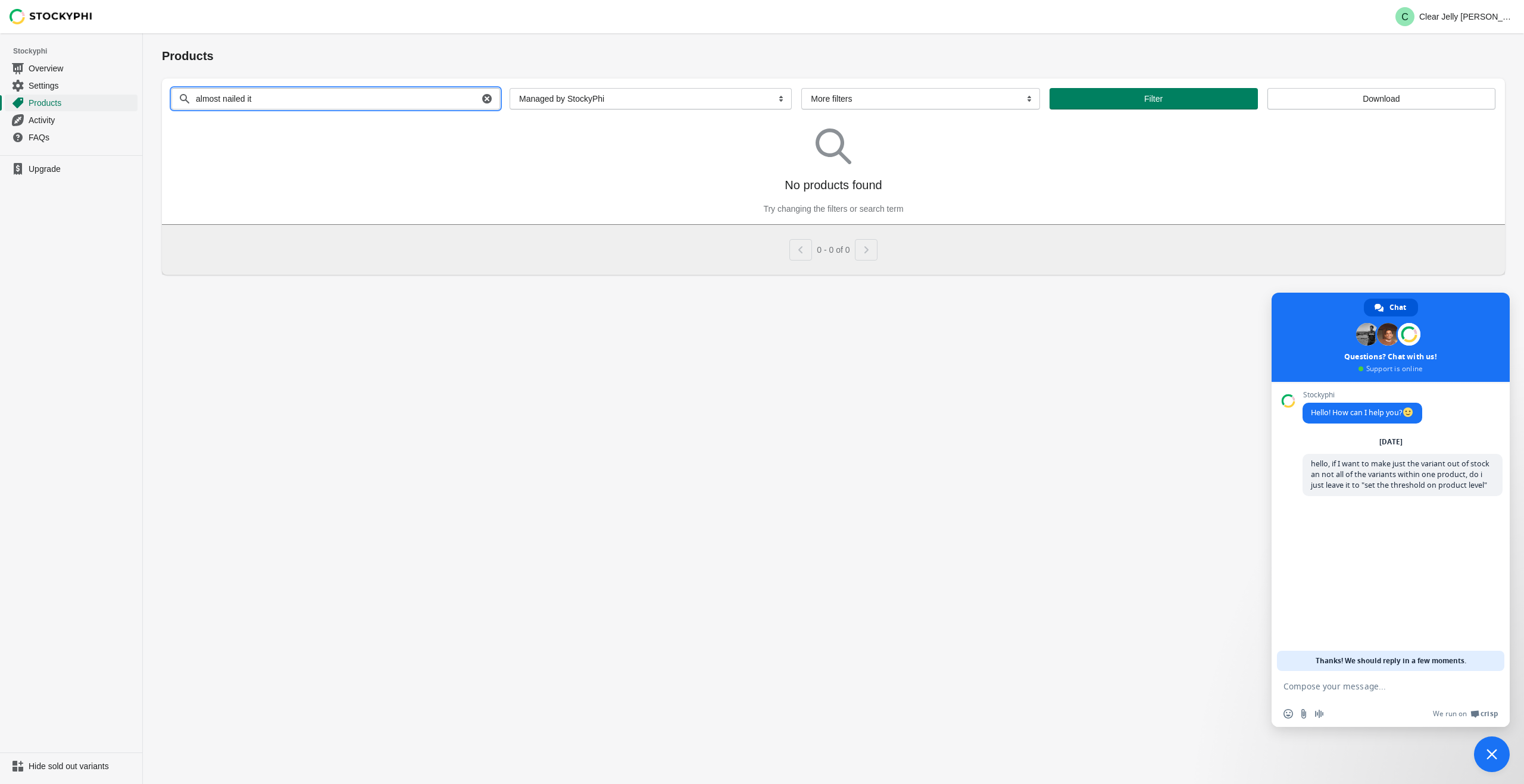
drag, startPoint x: 406, startPoint y: 101, endPoint x: 200, endPoint y: 81, distance: 207.0
click at [200, 82] on div "Search products almost nailed it Clear All Products InStock InStock Published I…" at bounding box center [829, 94] width 1334 height 31
click at [55, 103] on span "Products" at bounding box center [81, 103] width 106 height 12
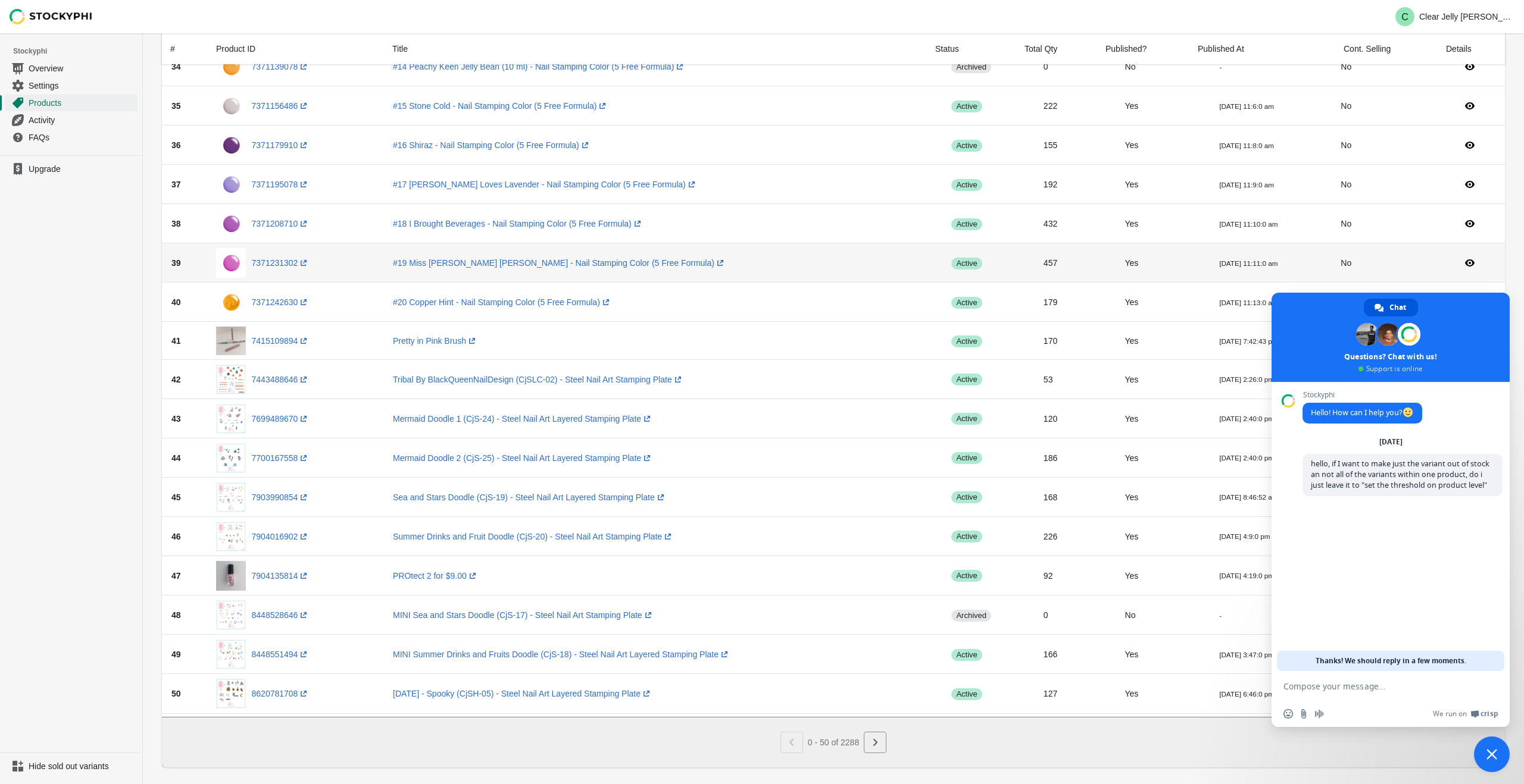
scroll to position [1377, 0]
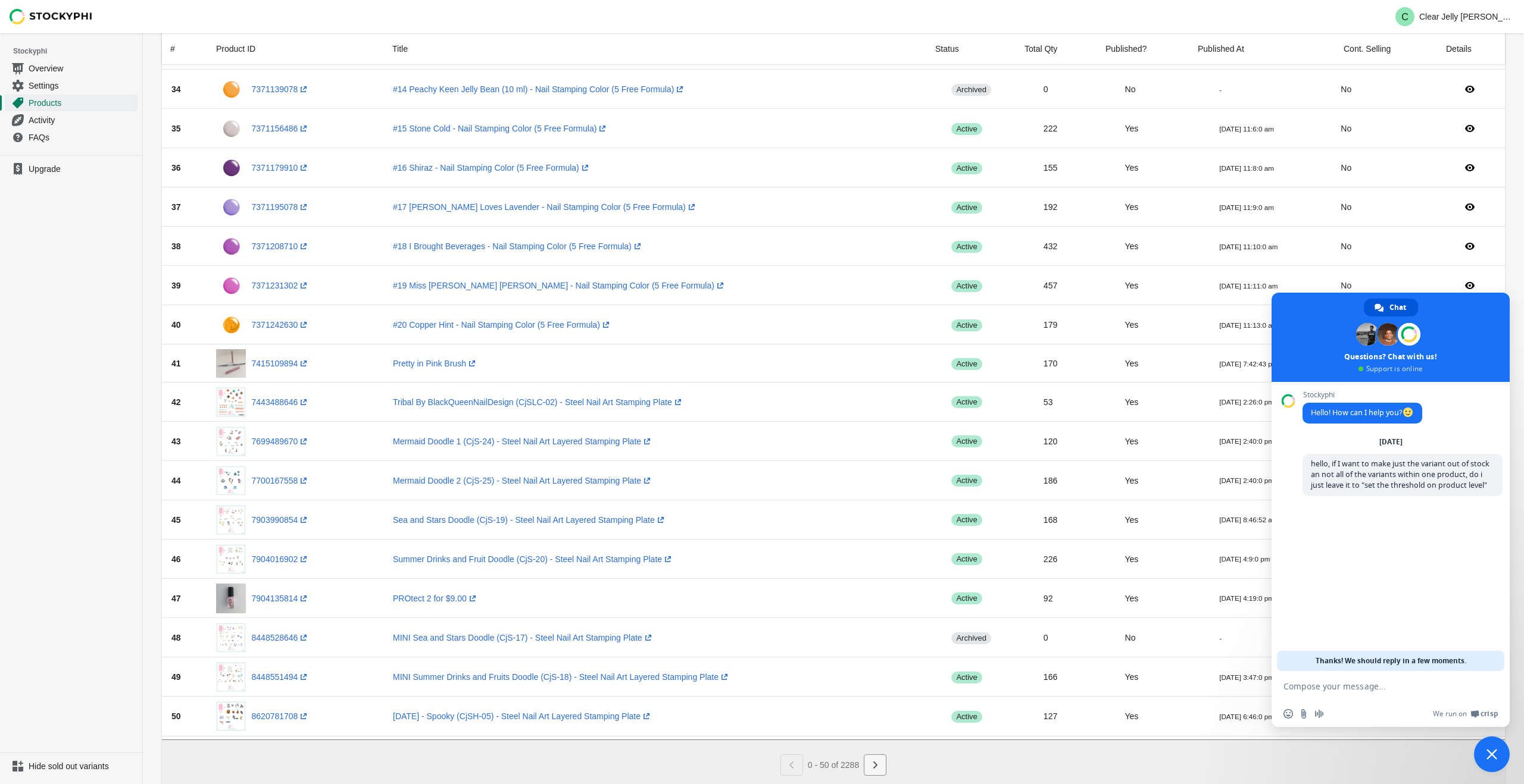
click at [882, 763] on button "Next" at bounding box center [874, 766] width 23 height 22
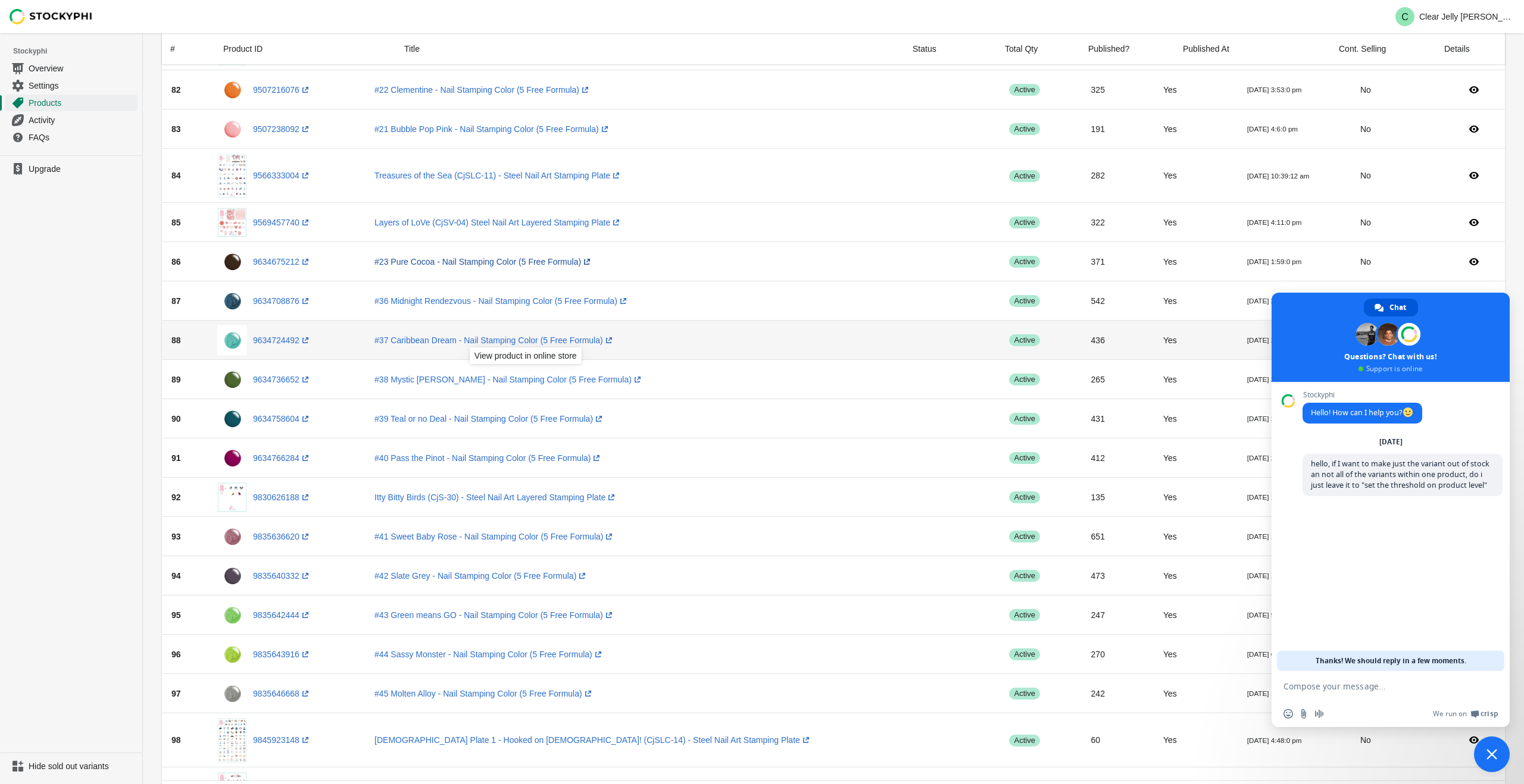
scroll to position [1523, 0]
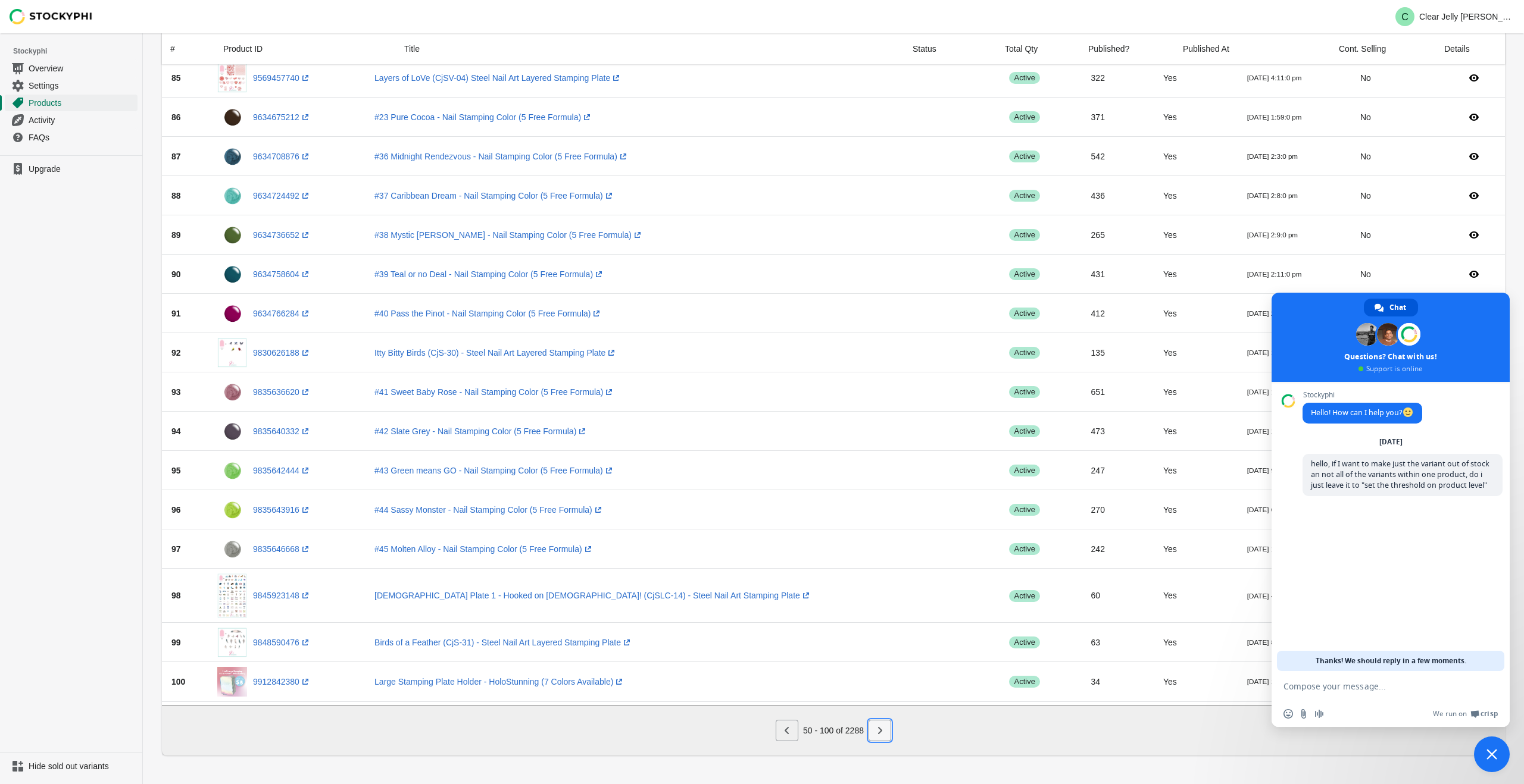
click at [883, 731] on icon "Next" at bounding box center [880, 731] width 5 height 7
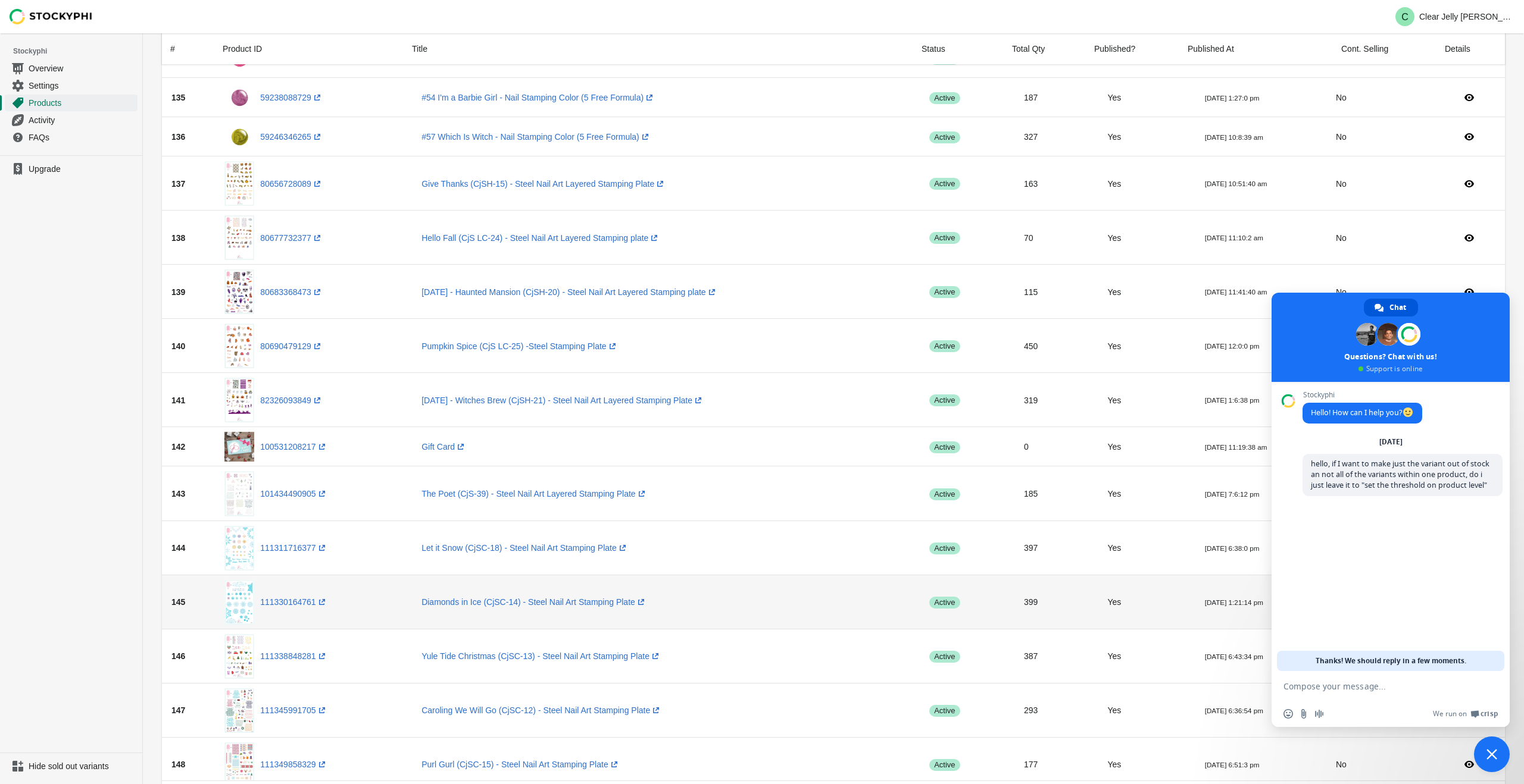
scroll to position [1844, 0]
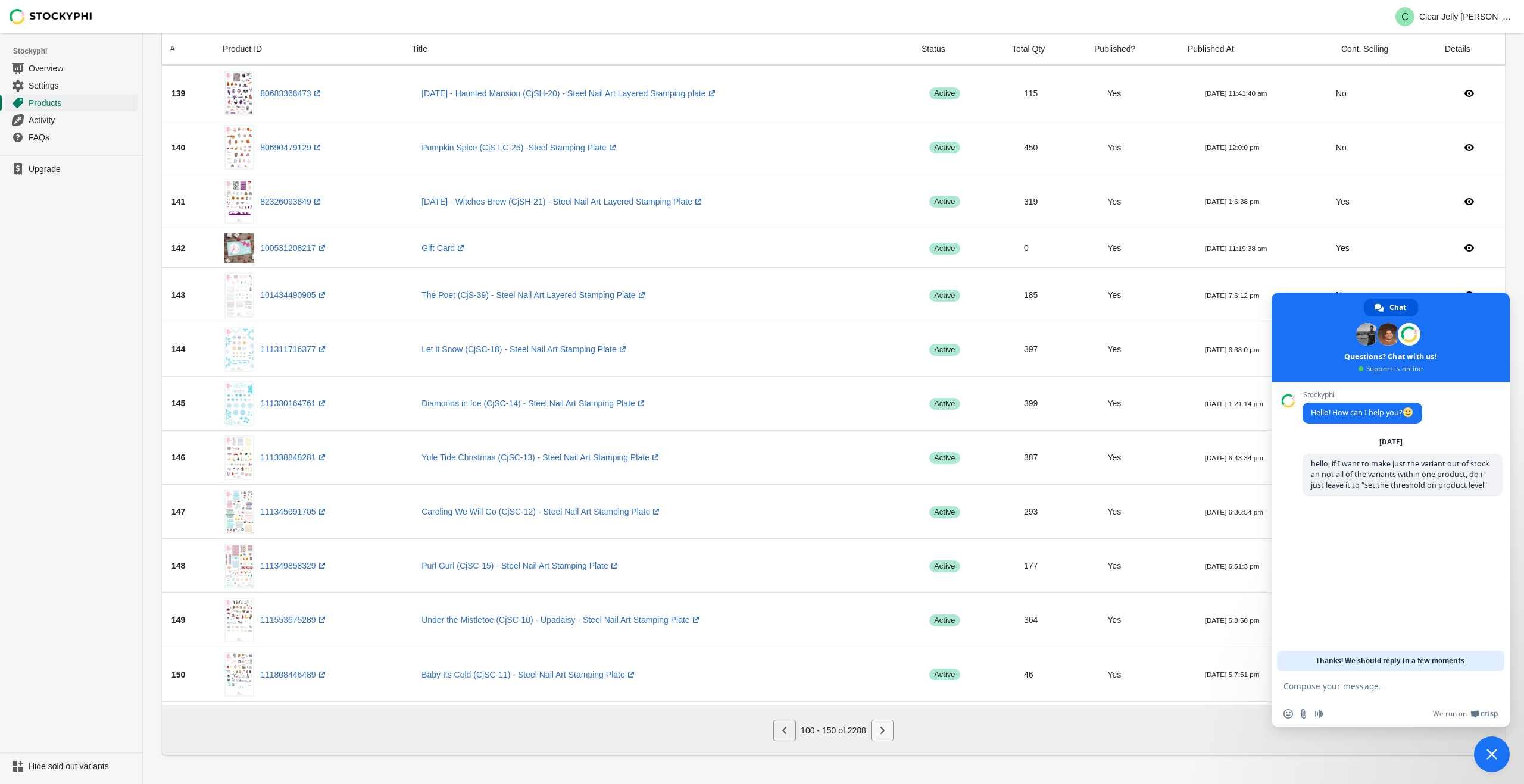
click at [884, 734] on icon "Next" at bounding box center [882, 730] width 12 height 12
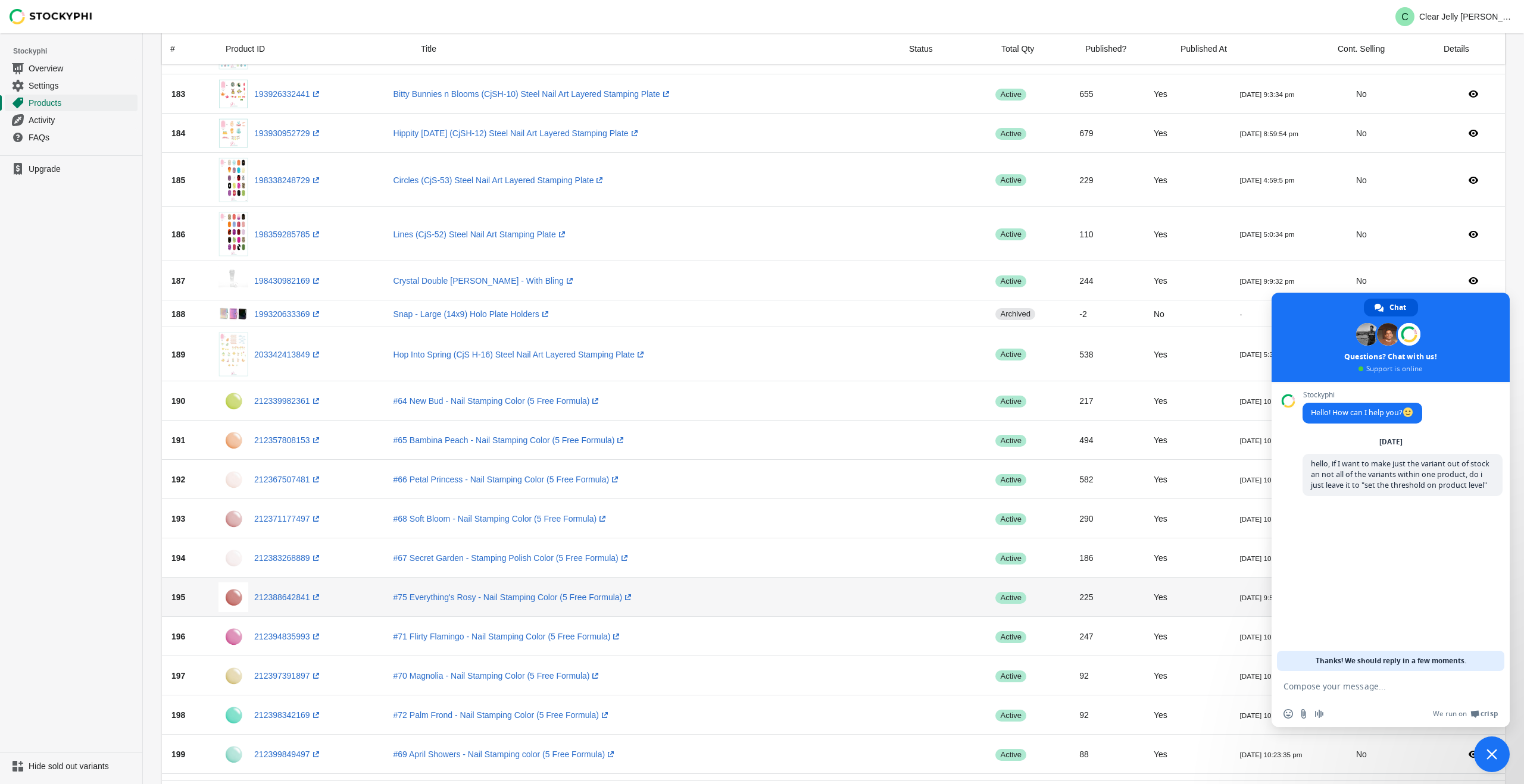
scroll to position [1763, 0]
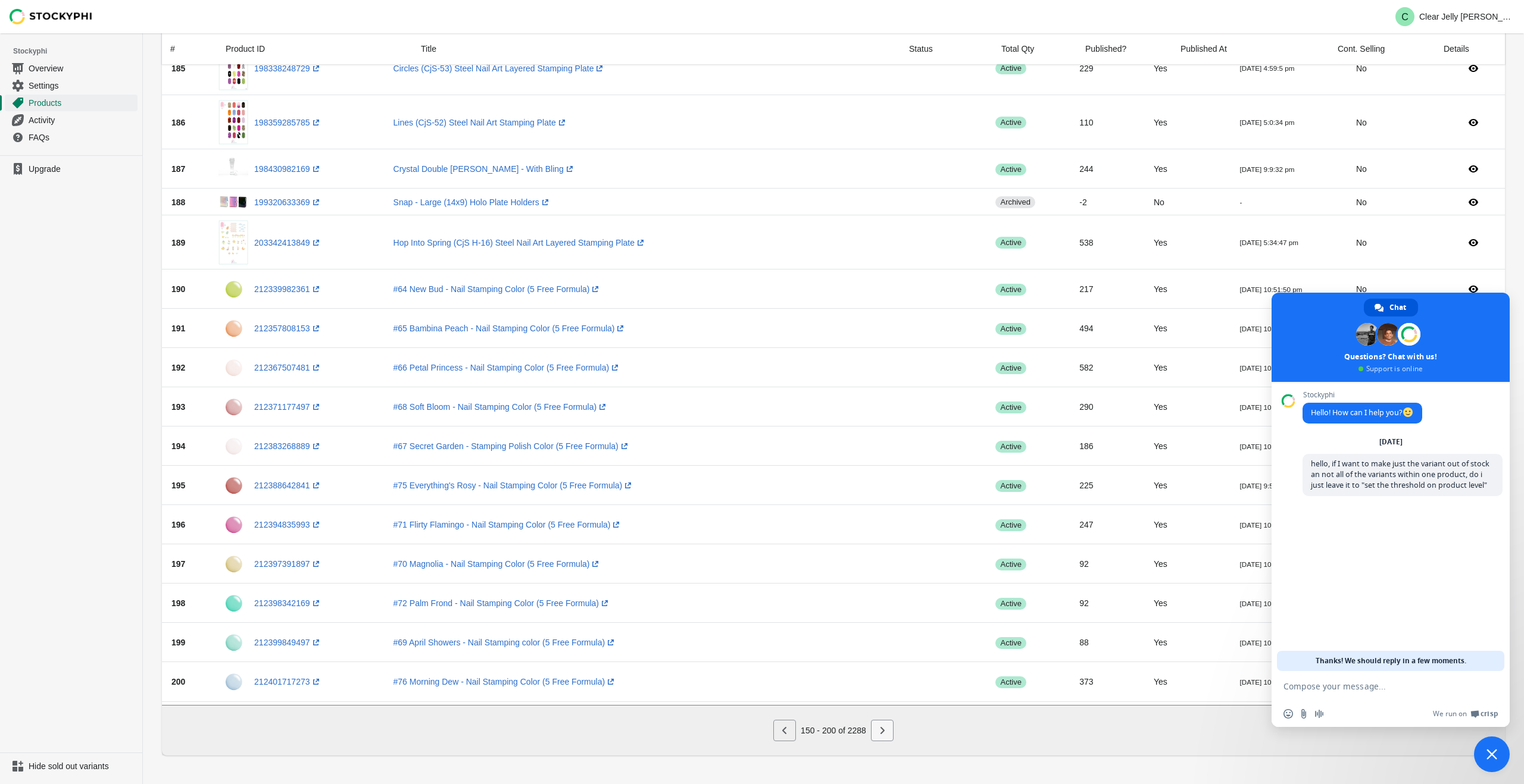
click at [884, 728] on icon "Next" at bounding box center [882, 730] width 12 height 12
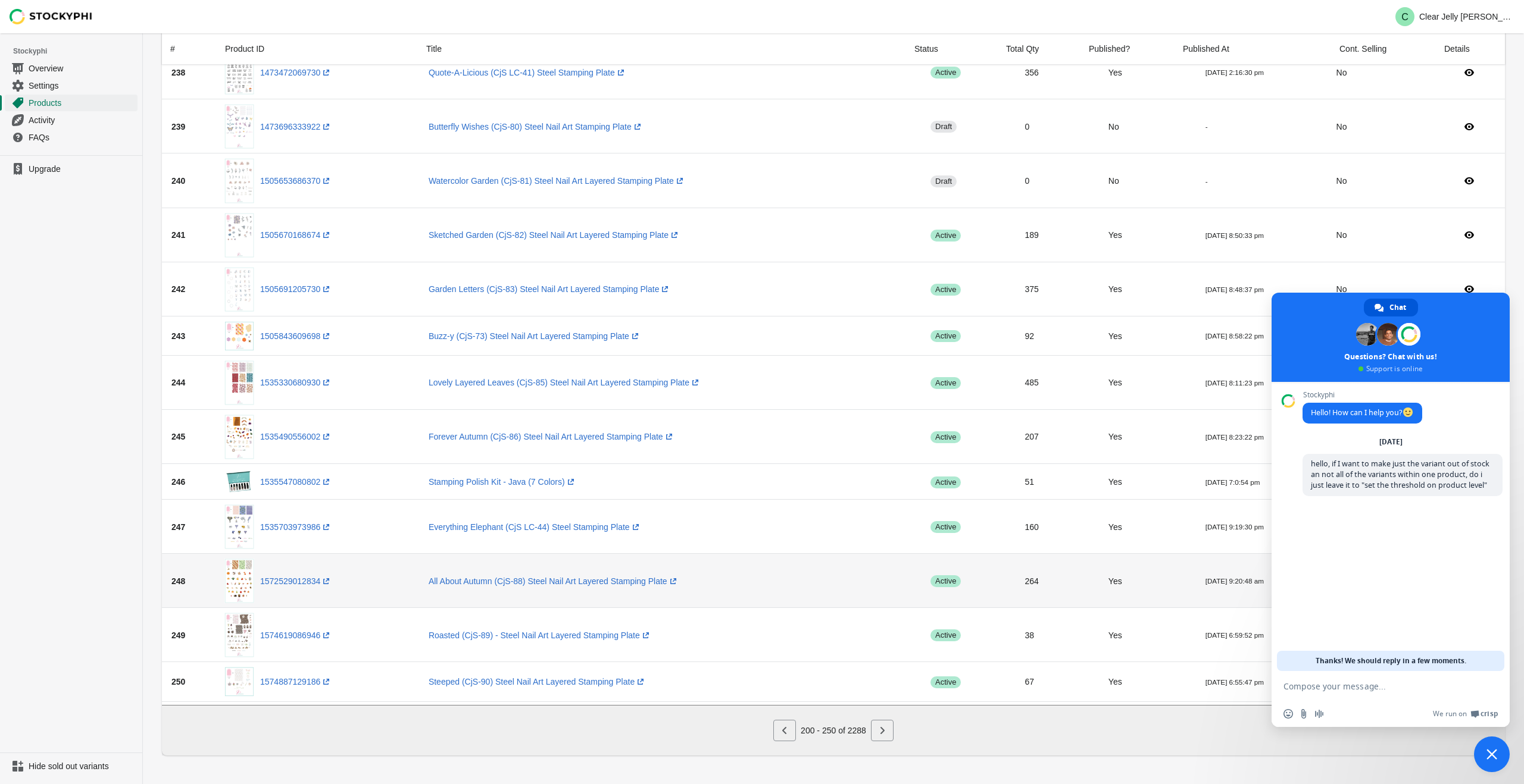
scroll to position [1794, 0]
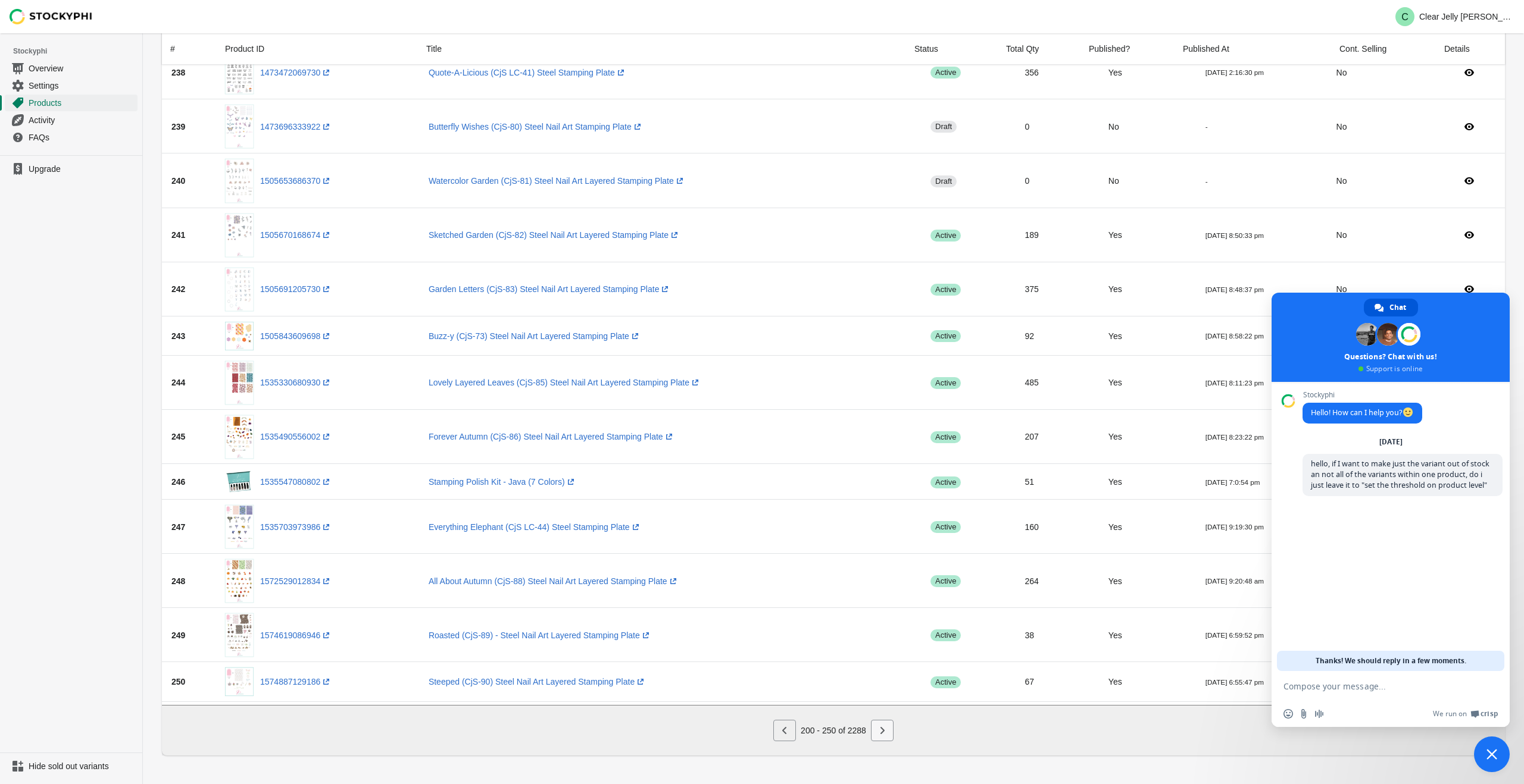
click at [888, 733] on icon "Next" at bounding box center [882, 730] width 12 height 12
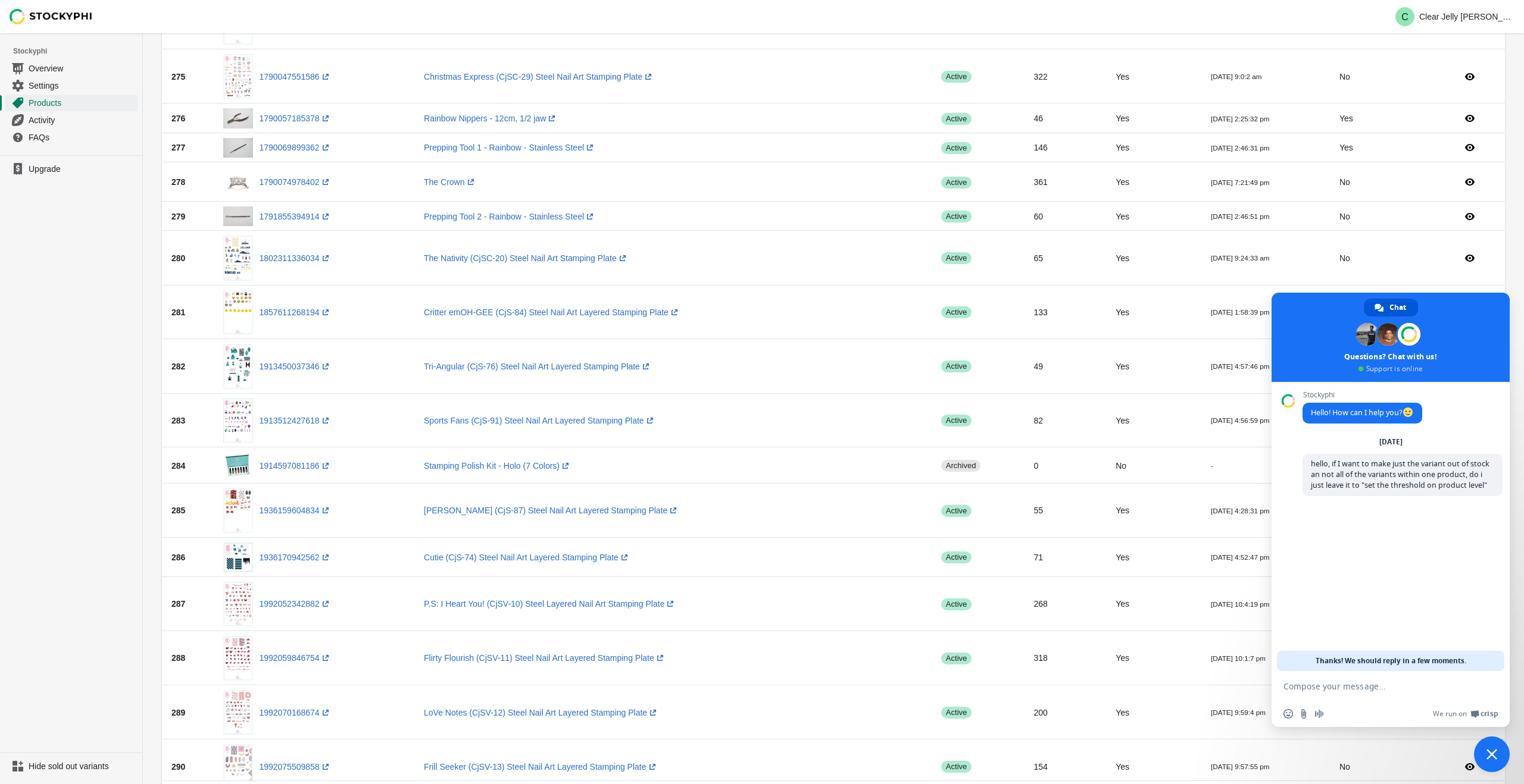
scroll to position [0, 0]
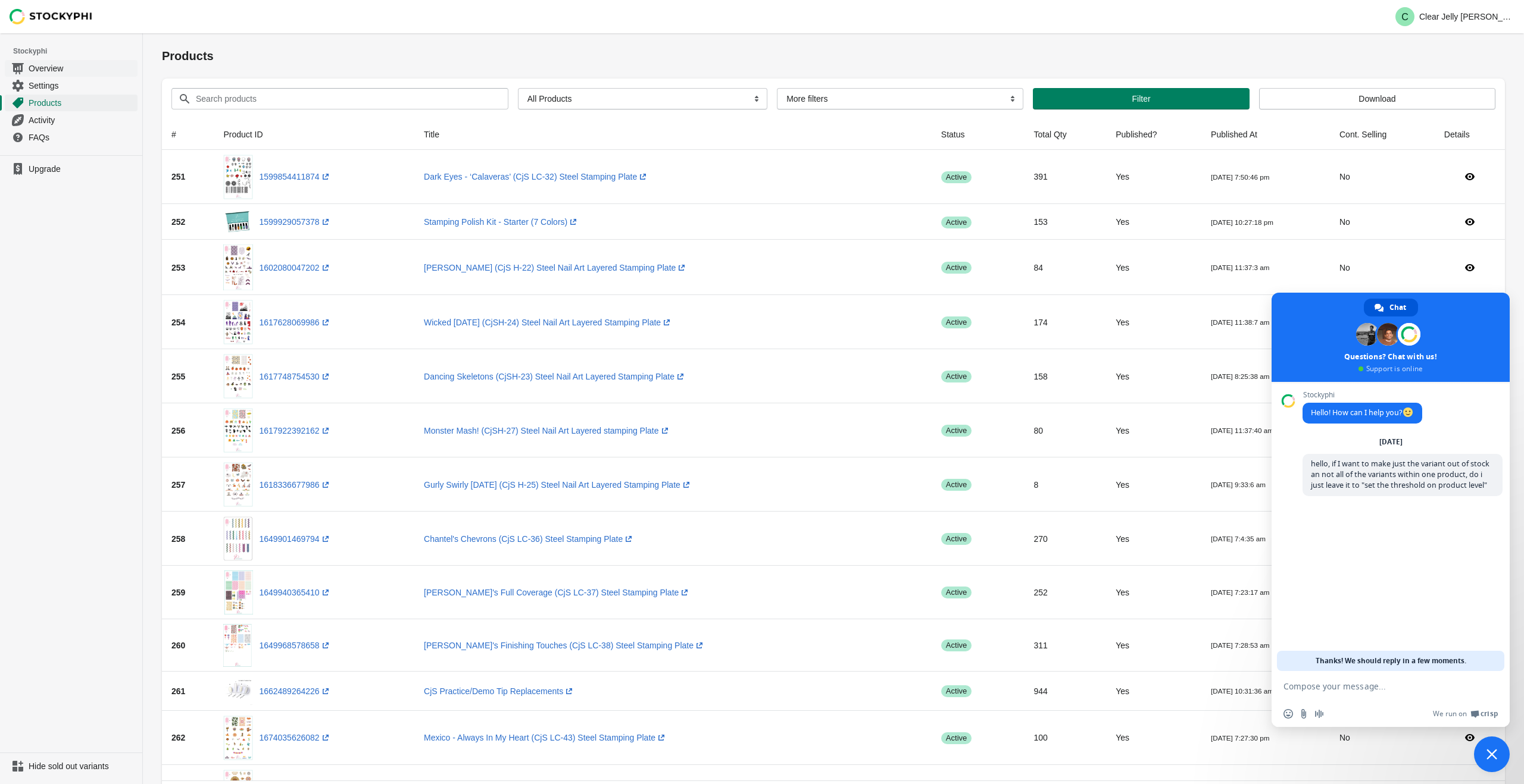
click at [48, 72] on span "Overview" at bounding box center [81, 68] width 106 height 12
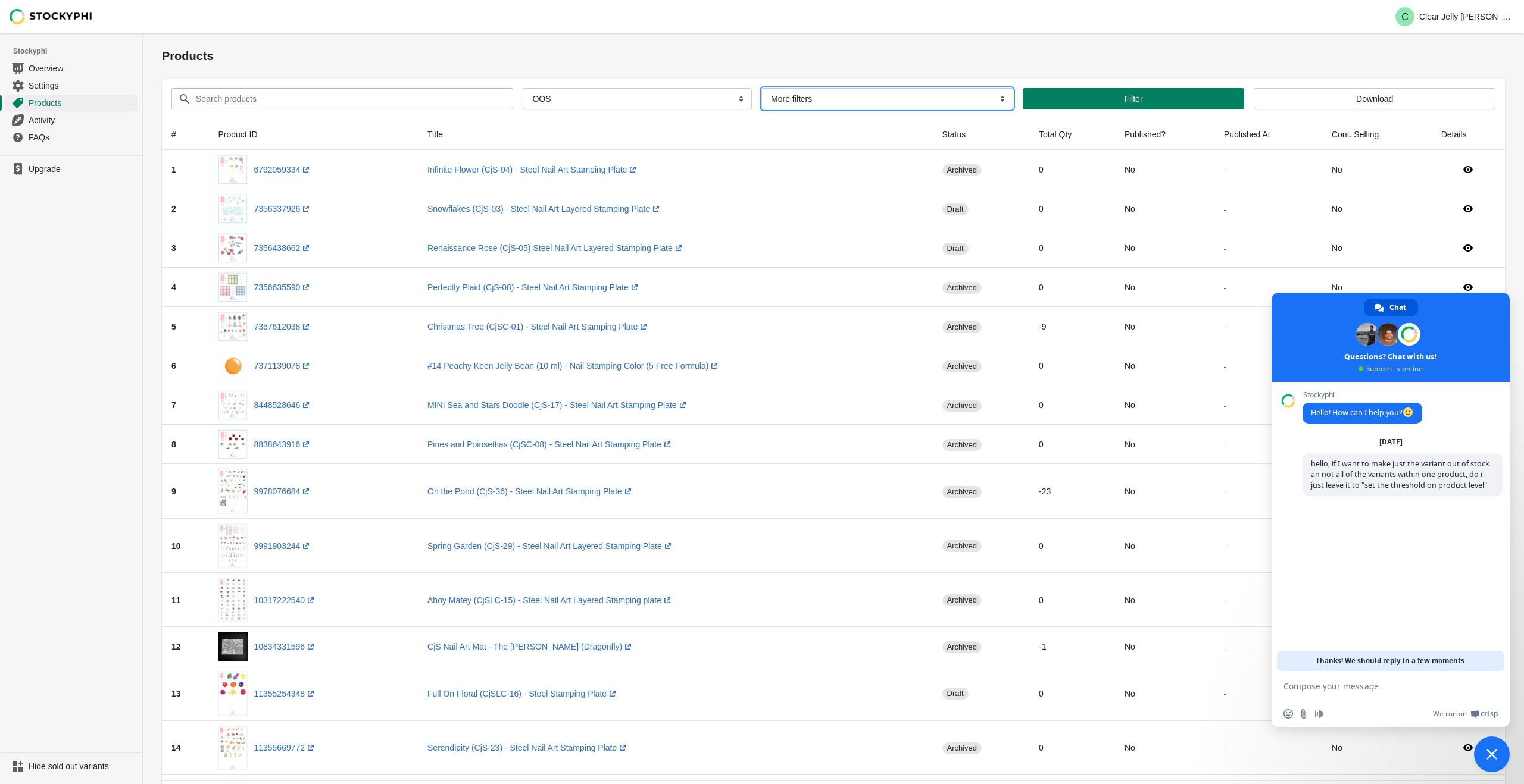
click at [838, 106] on select "More filters Delayed product hide" at bounding box center [887, 99] width 252 height 22
select select "hide_delayed"
click at [762, 88] on select "More filters Delayed product hide" at bounding box center [887, 99] width 252 height 22
click at [703, 103] on select "All Products InStock InStock Published InStock Un-Published OOS OOS Published O…" at bounding box center [626, 99] width 221 height 22
click at [516, 88] on select "All Products InStock InStock Published InStock Un-Published OOS OOS Published O…" at bounding box center [626, 99] width 221 height 22
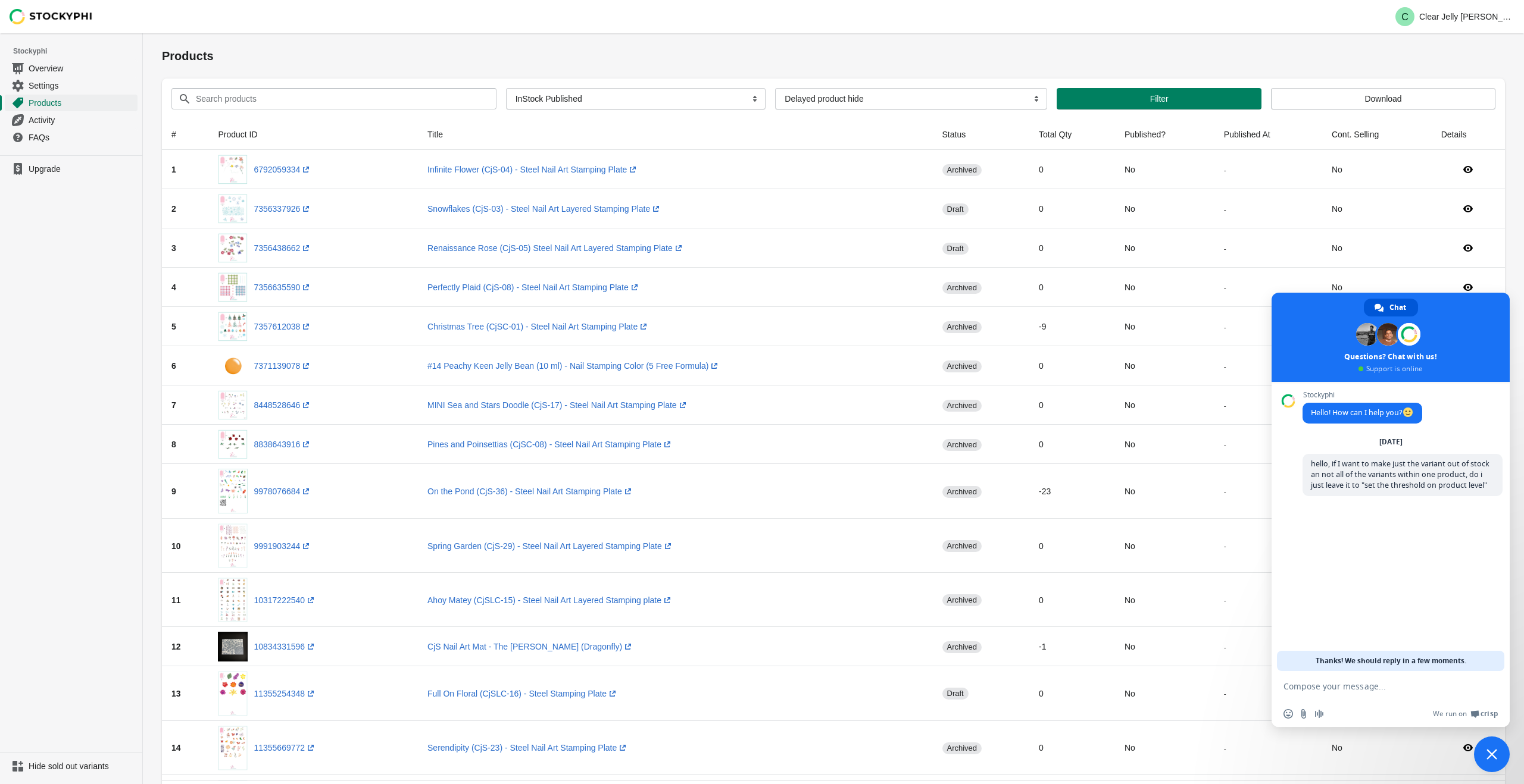
drag, startPoint x: 1491, startPoint y: 747, endPoint x: 1430, endPoint y: 618, distance: 142.7
click at [1491, 747] on span "Close chat" at bounding box center [1491, 754] width 35 height 35
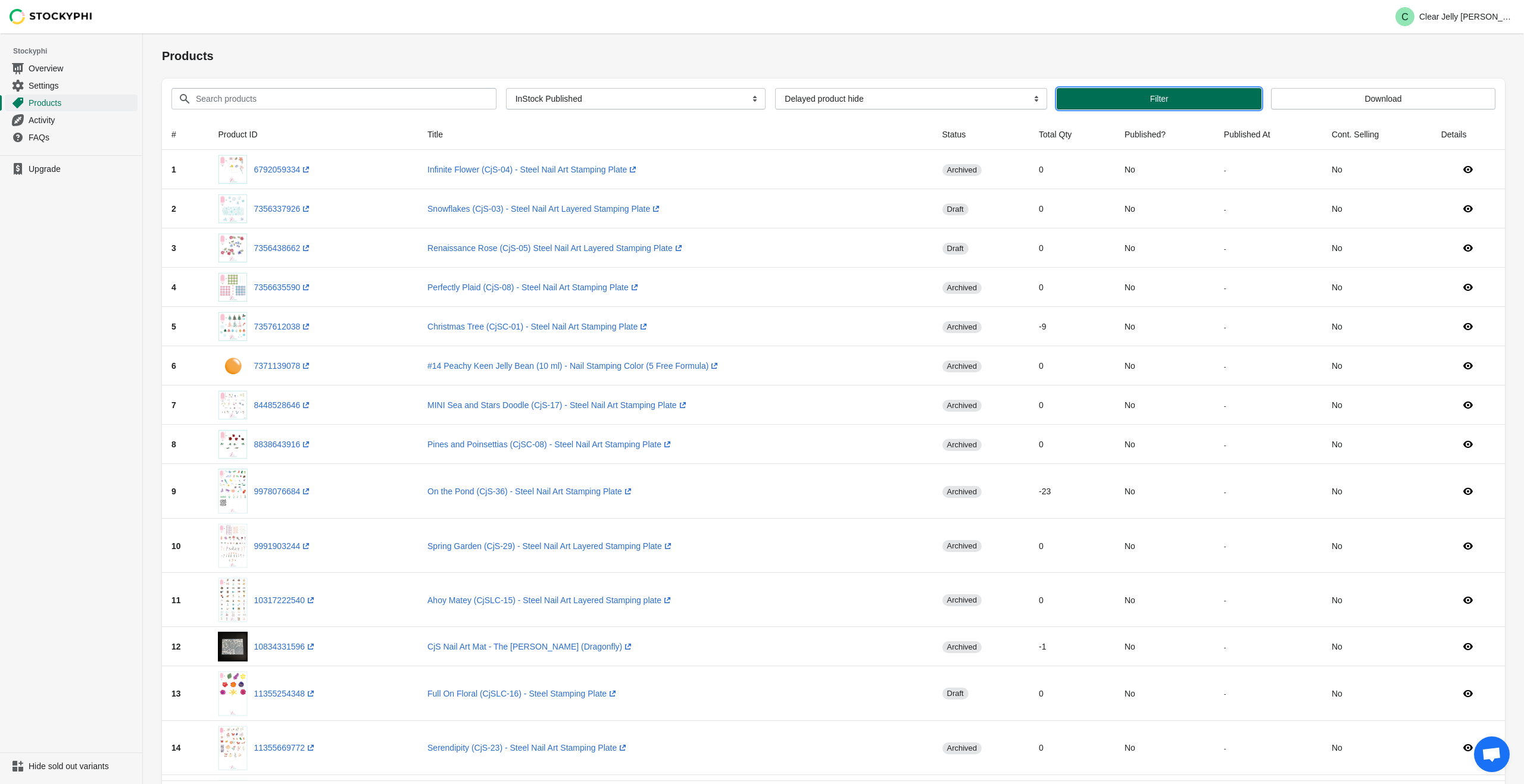
click at [1146, 92] on button "Filter" at bounding box center [1158, 99] width 205 height 22
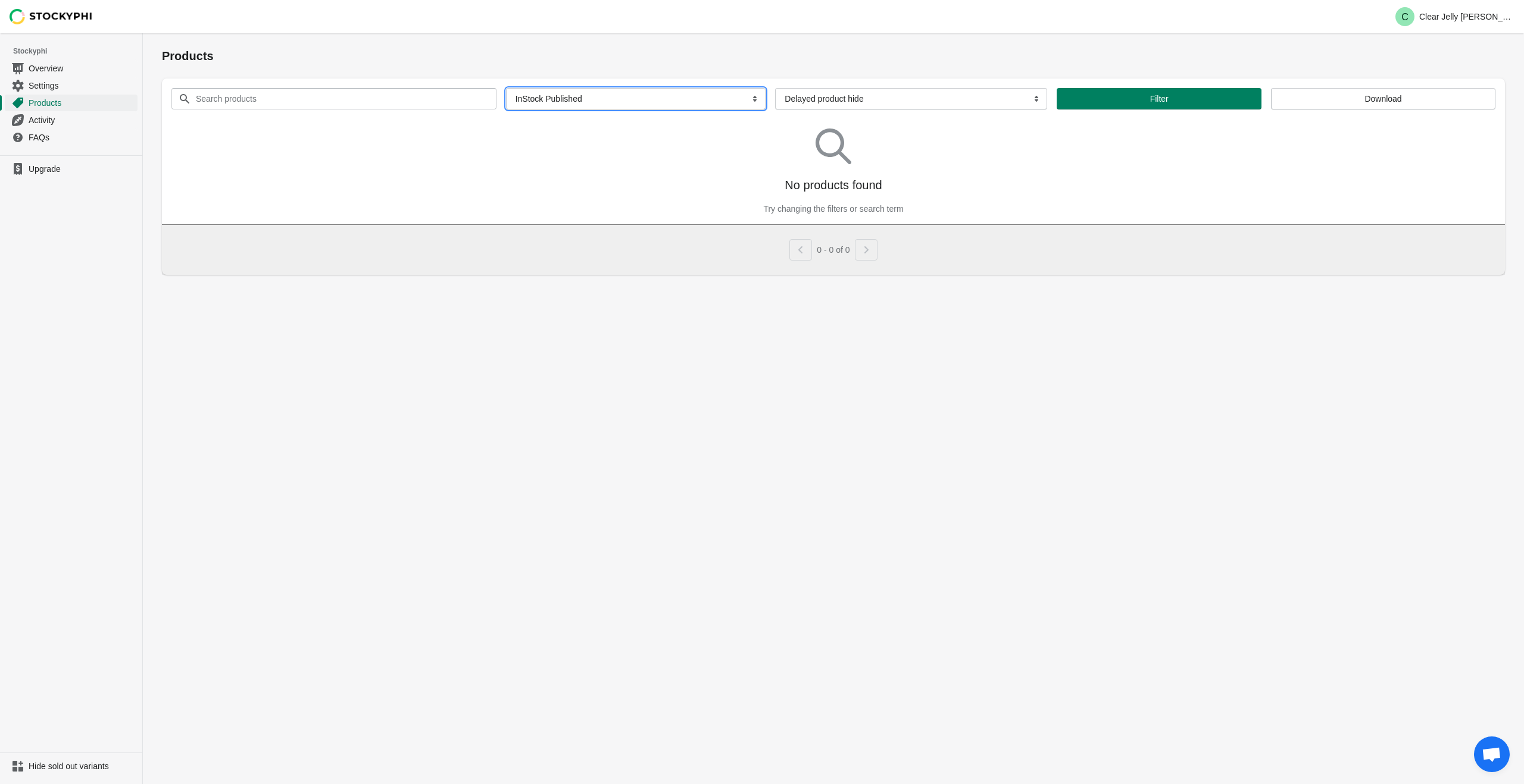
click at [719, 97] on select "All Products InStock InStock Published InStock Un-Published OOS OOS Published O…" at bounding box center [636, 99] width 260 height 22
click at [506, 88] on select "All Products InStock InStock Published InStock Un-Published OOS OOS Published O…" at bounding box center [636, 99] width 260 height 22
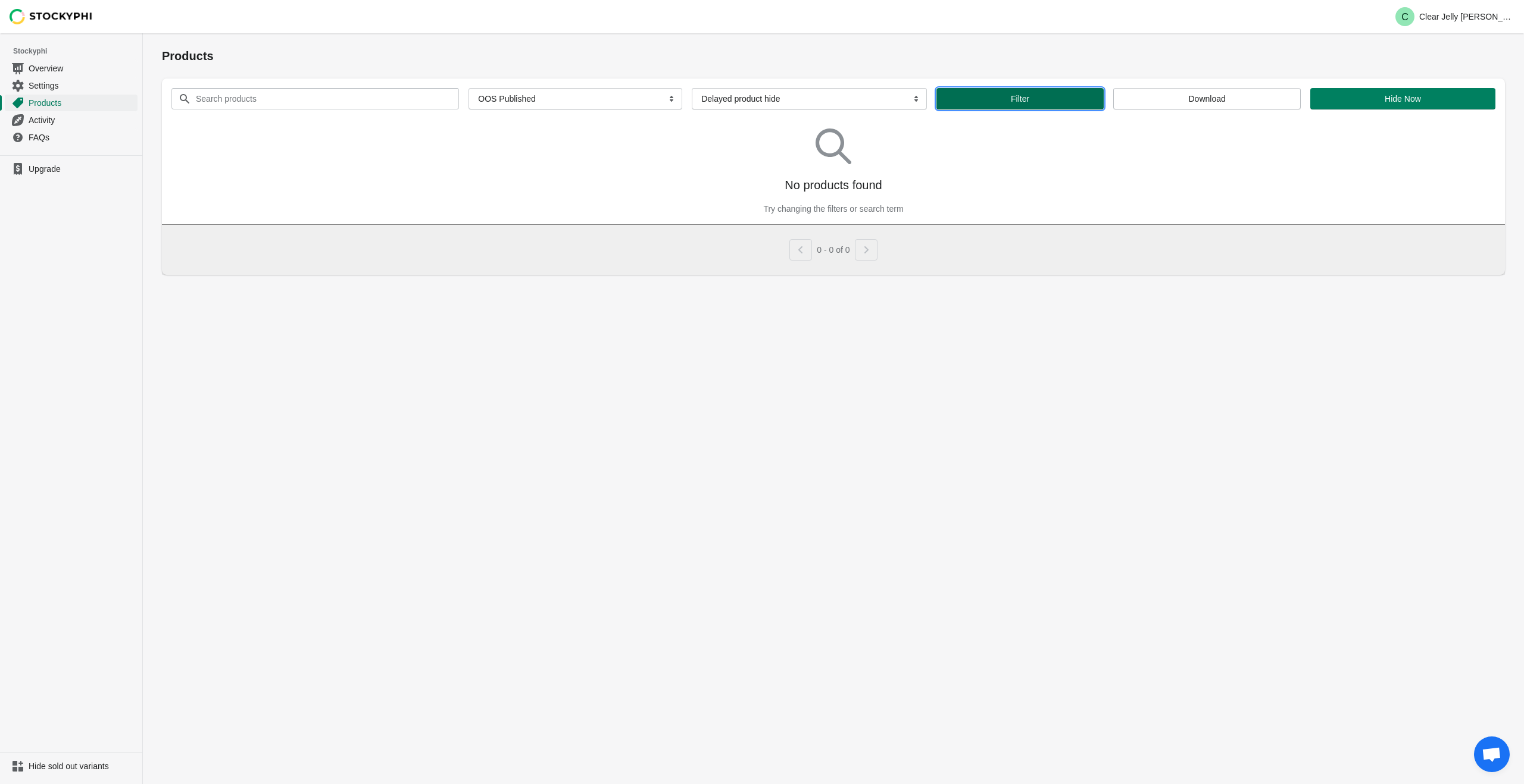
click at [1088, 104] on button "Filter" at bounding box center [1020, 99] width 167 height 22
click at [830, 103] on select "More filters Delayed product hide" at bounding box center [809, 99] width 235 height 22
click at [691, 88] on select "More filters Delayed product hide" at bounding box center [809, 99] width 235 height 22
click at [645, 95] on select "All Products InStock InStock Published InStock Un-Published OOS OOS Published O…" at bounding box center [575, 99] width 214 height 22
select select "oos"
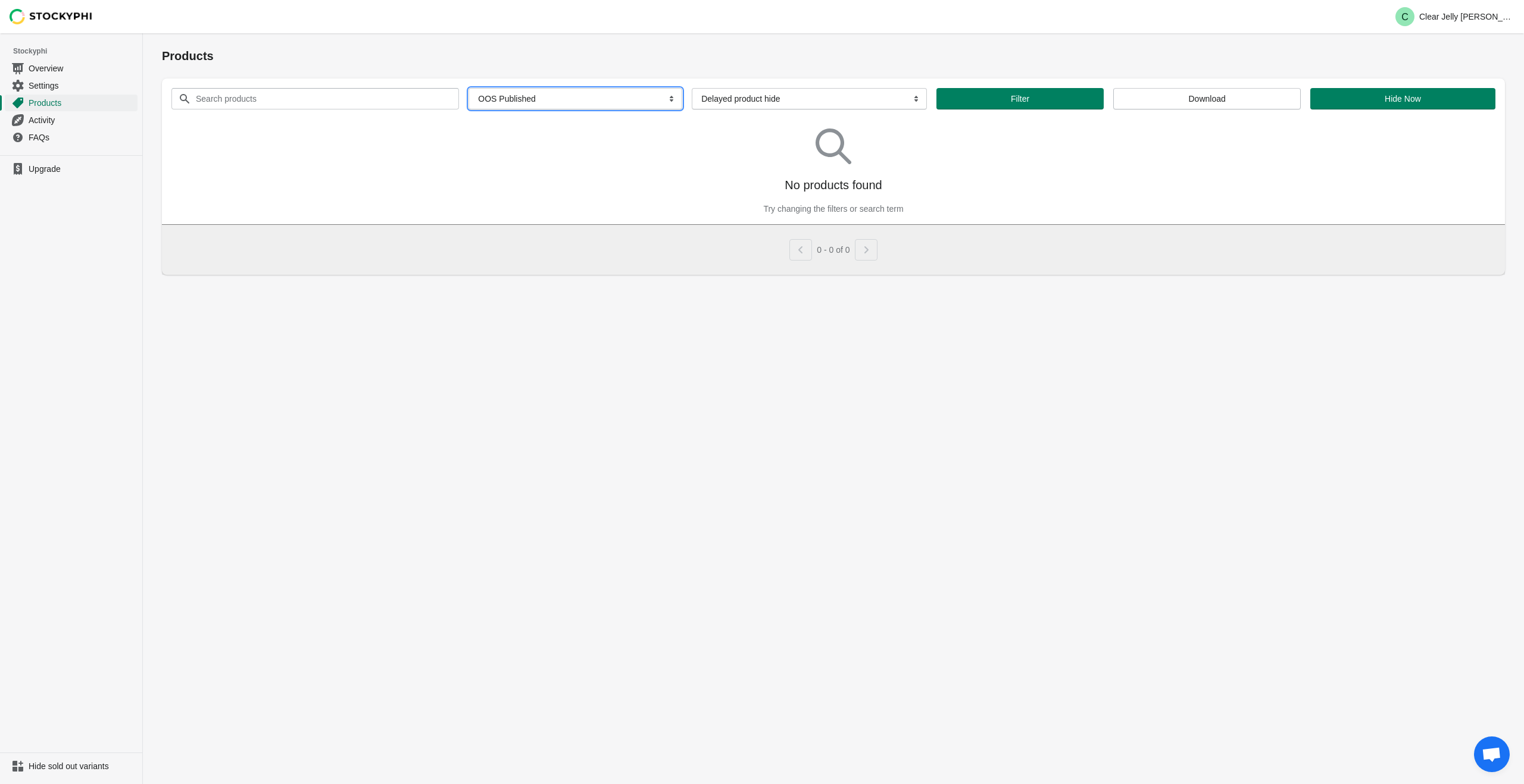
click at [505, 88] on select "All Products InStock InStock Published InStock Un-Published OOS OOS Published O…" at bounding box center [575, 99] width 214 height 22
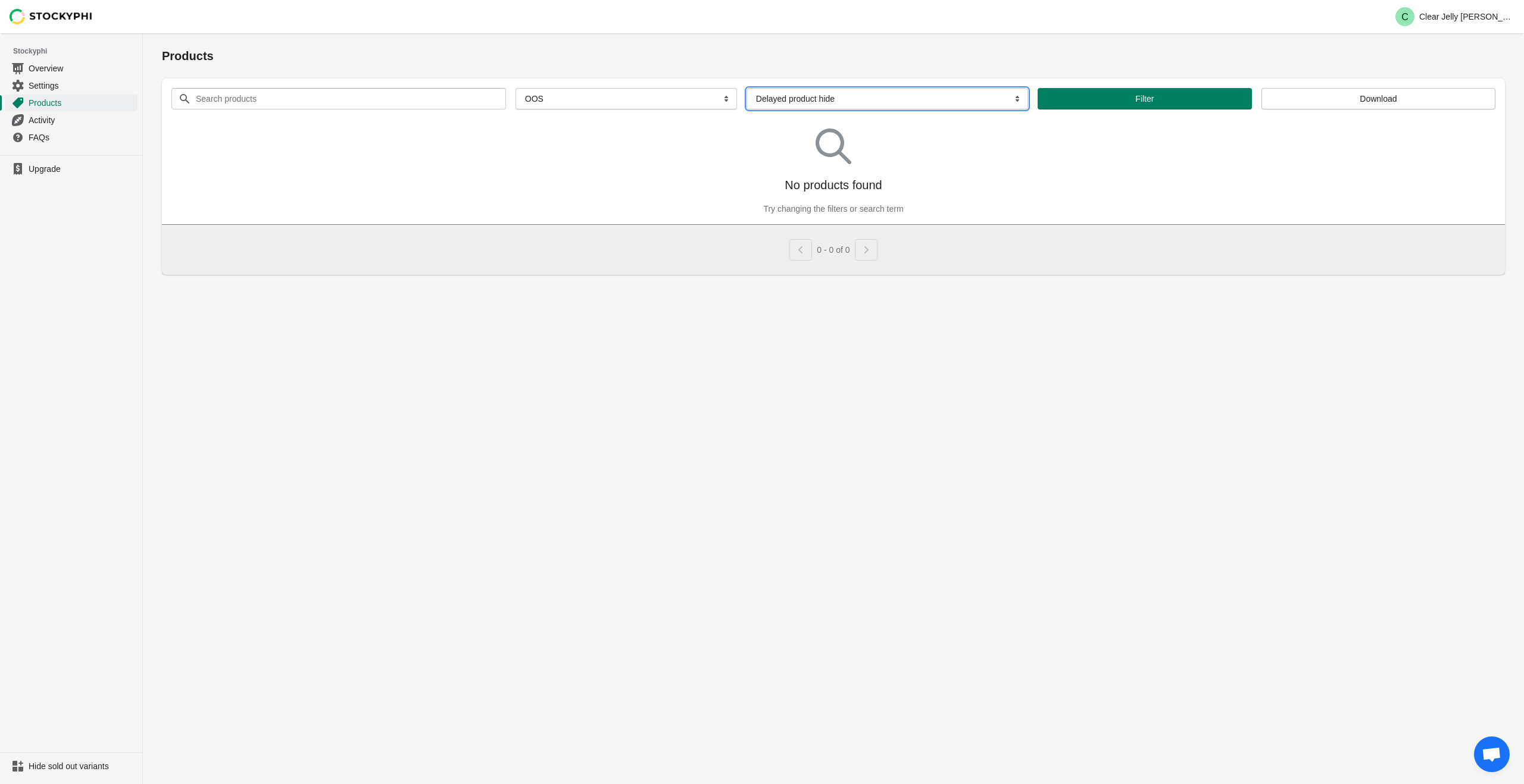
click at [846, 103] on select "More filters Delayed product hide" at bounding box center [888, 99] width 282 height 22
click at [752, 88] on select "More filters Delayed product hide" at bounding box center [888, 99] width 282 height 22
click at [1105, 103] on span "Filter" at bounding box center [1134, 98] width 203 height 9
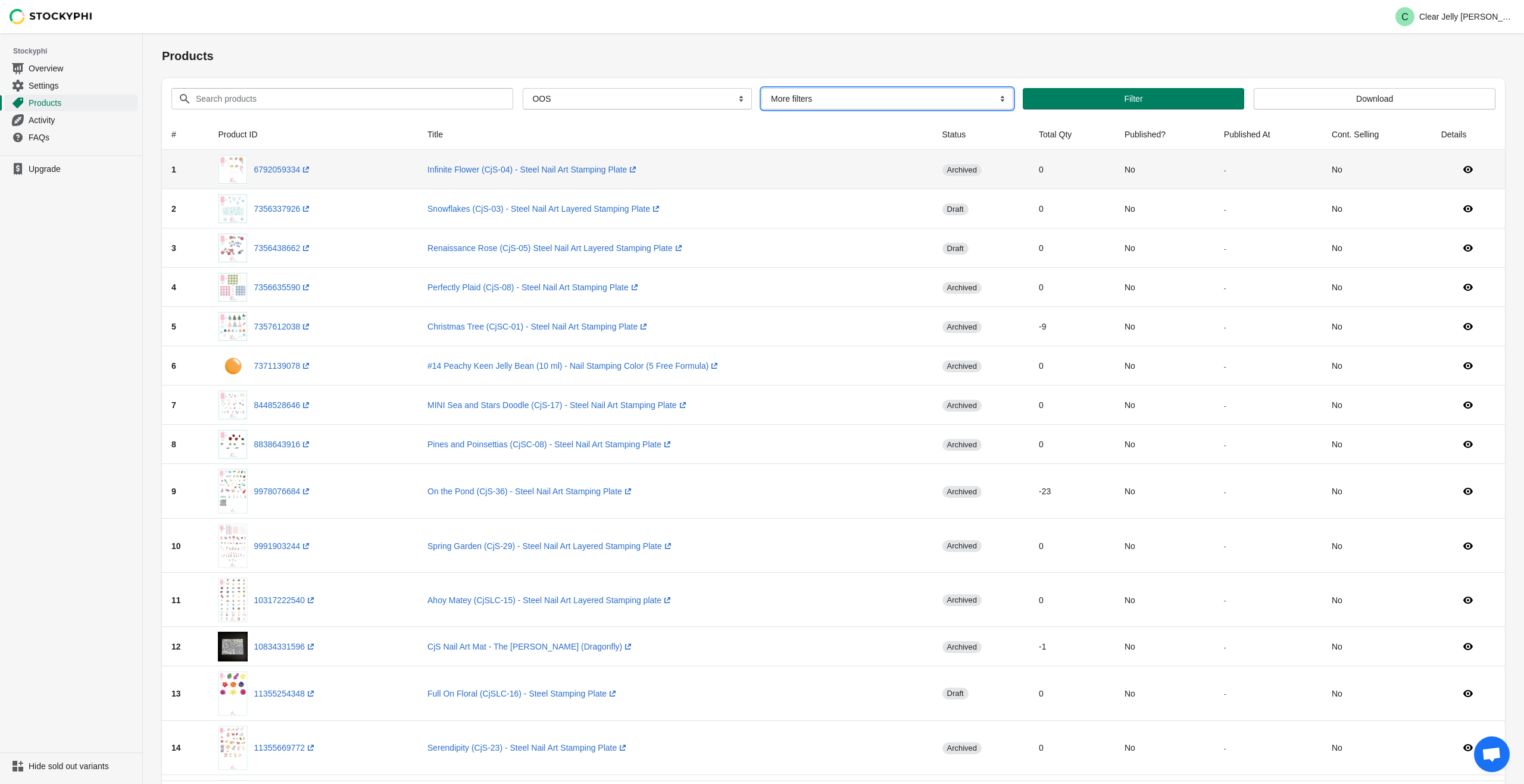
click at [934, 107] on select "More filters Delayed product hide" at bounding box center [887, 99] width 252 height 22
select select "hide_delayed"
click at [762, 88] on select "More filters Delayed product hide" at bounding box center [887, 99] width 252 height 22
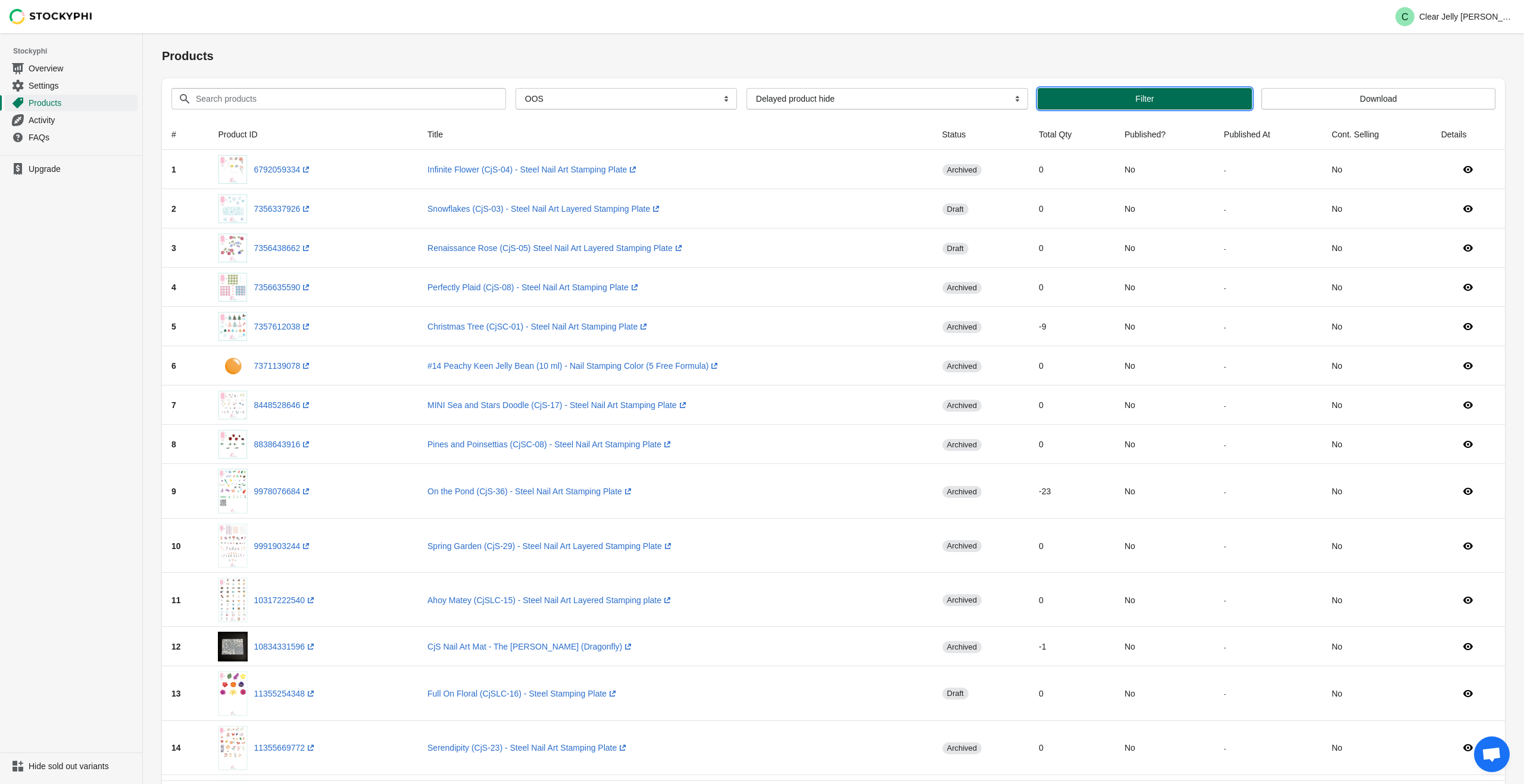
click at [1186, 95] on span "Filter" at bounding box center [1145, 98] width 196 height 9
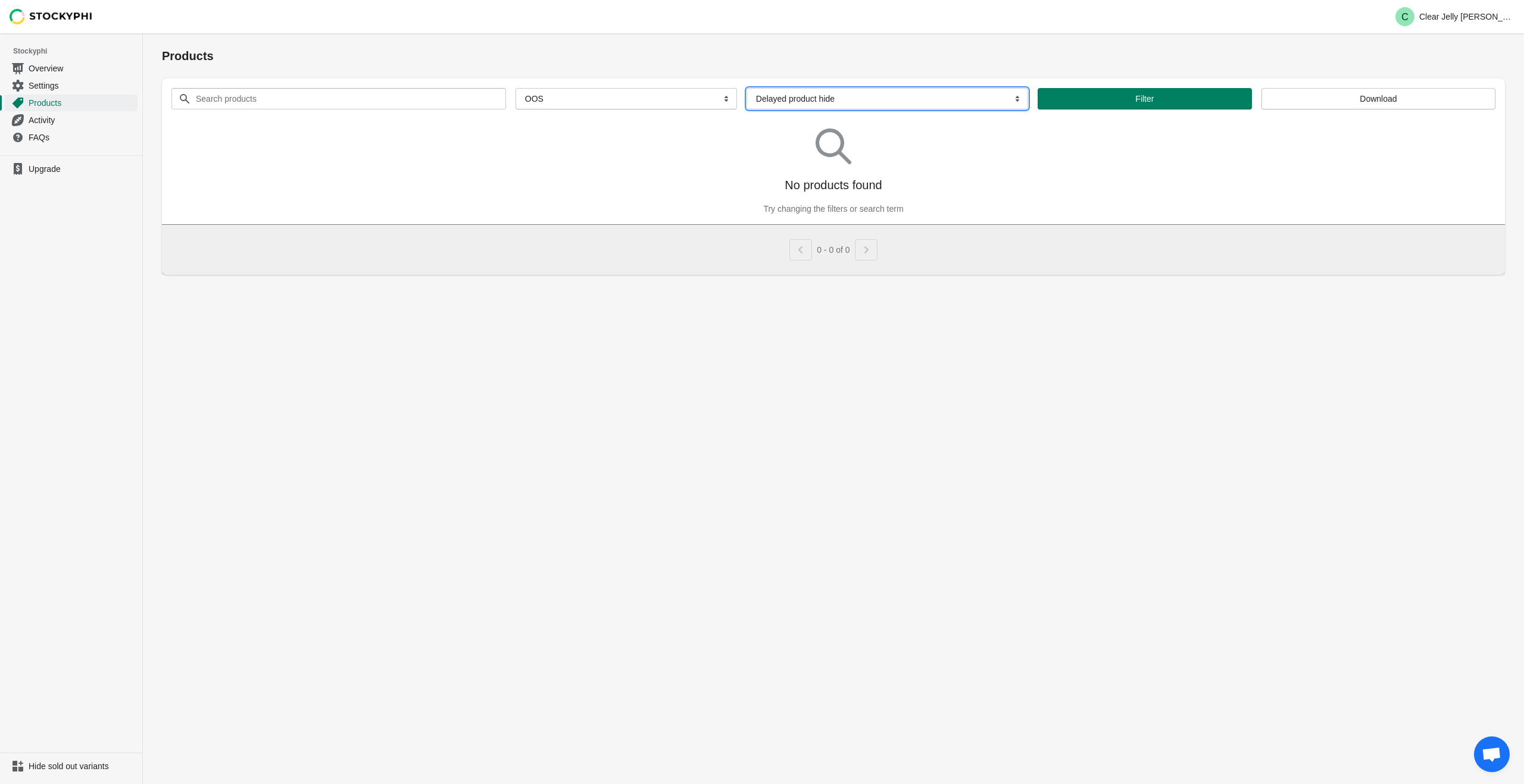
click at [1006, 103] on select "More filters Delayed product hide" at bounding box center [888, 99] width 282 height 22
select select
click at [752, 88] on select "More filters Delayed product hide" at bounding box center [888, 99] width 282 height 22
click at [1096, 105] on button "Filter" at bounding box center [1134, 99] width 222 height 22
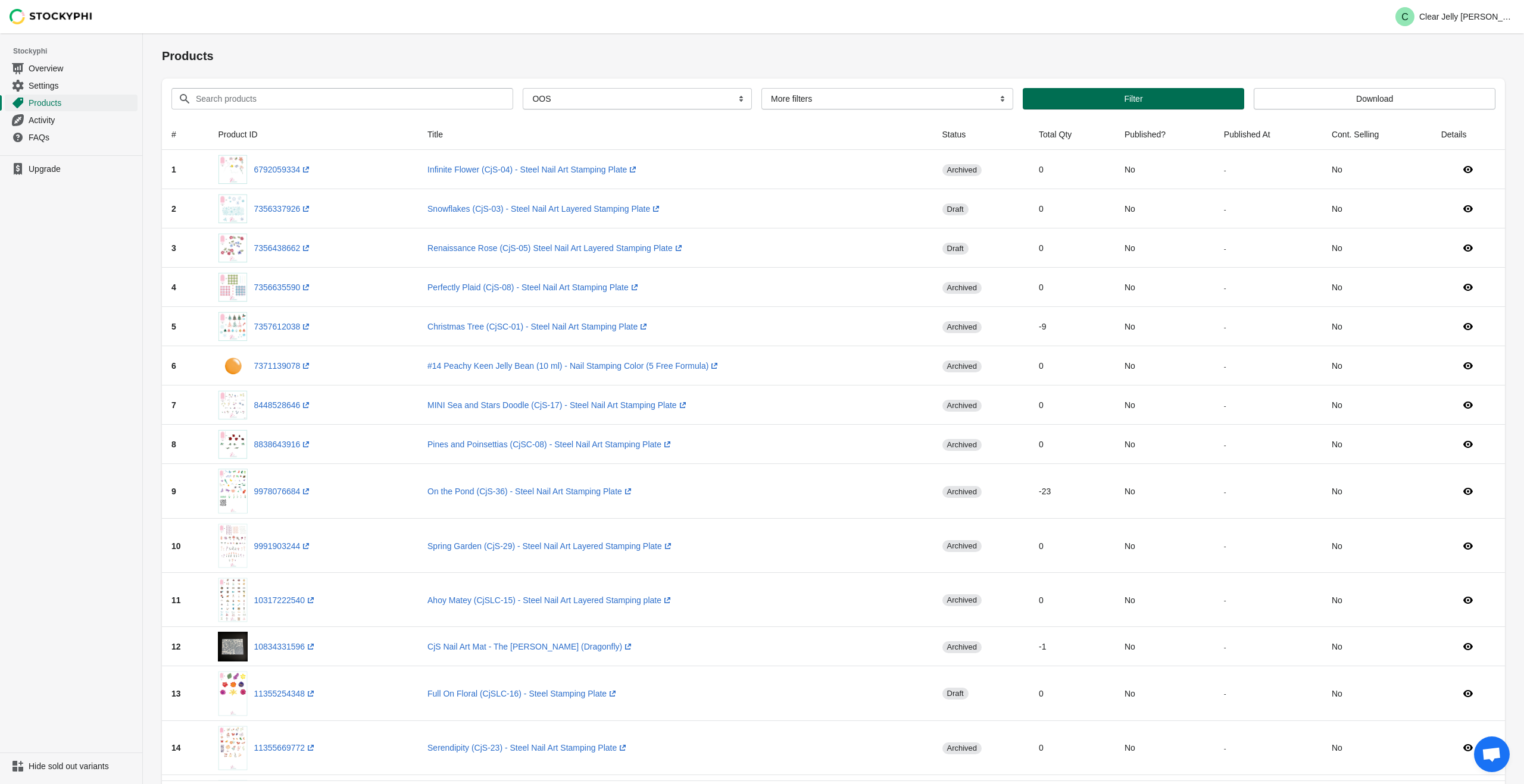
click at [1216, 96] on span "Filter" at bounding box center [1134, 98] width 203 height 9
click at [984, 102] on select "More filters Delayed product hide" at bounding box center [887, 99] width 252 height 22
click at [762, 88] on select "More filters Delayed product hide" at bounding box center [887, 99] width 252 height 22
click at [1054, 102] on span "Filter" at bounding box center [1134, 98] width 203 height 9
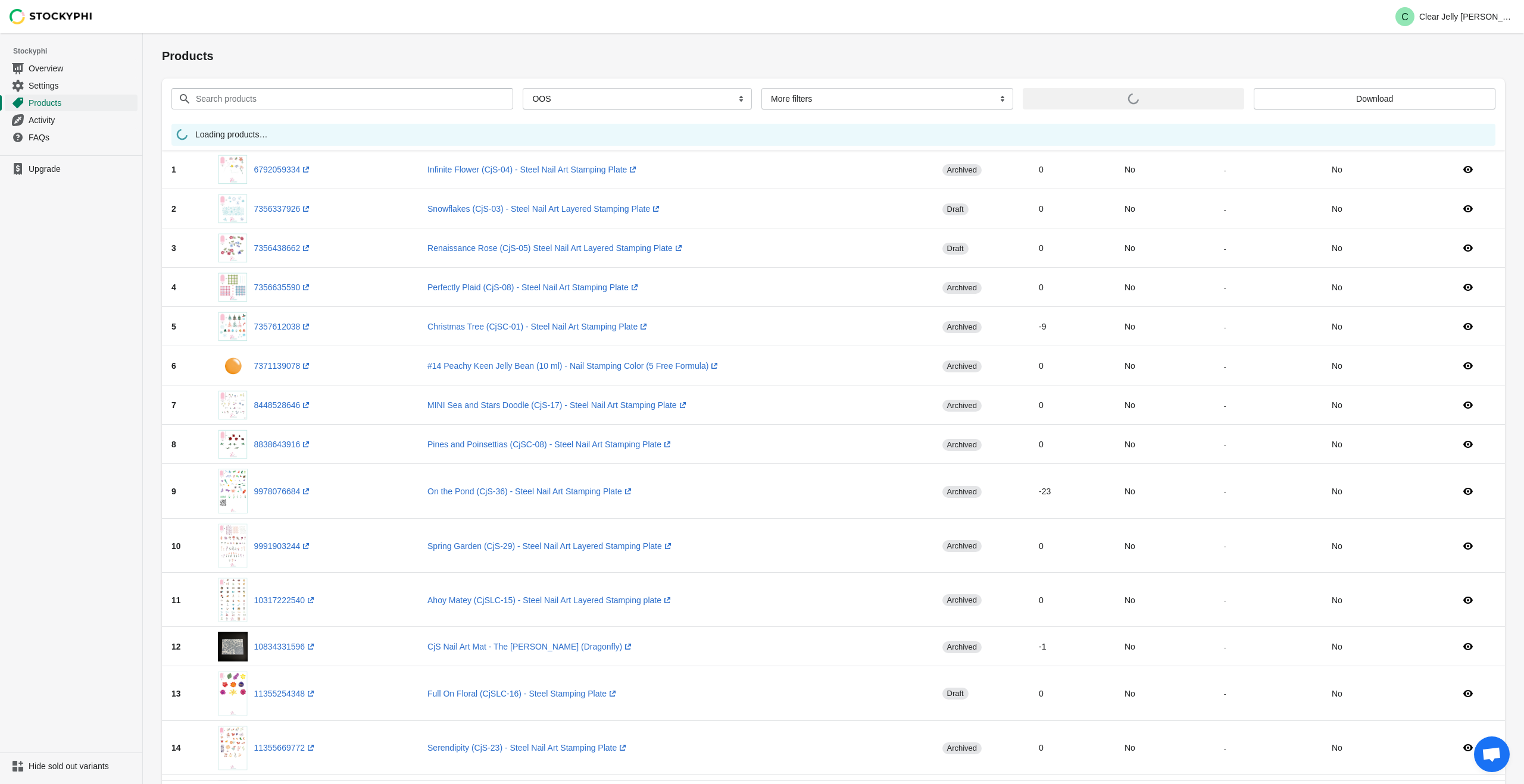
click at [1131, 128] on div "Loading products…" at bounding box center [833, 135] width 1324 height 22
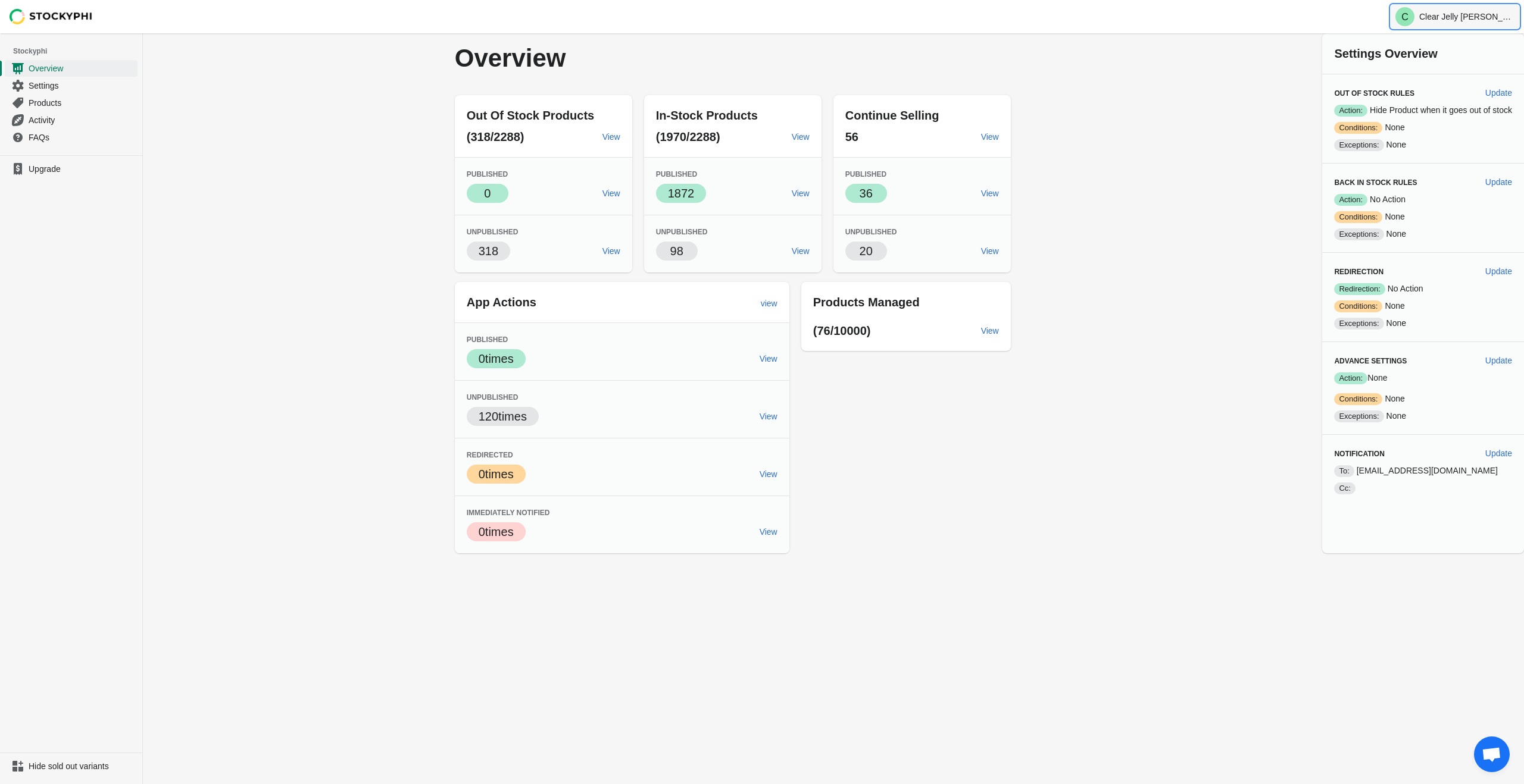
click at [1444, 13] on p "Clear Jelly [PERSON_NAME]" at bounding box center [1467, 16] width 96 height 9
click at [1194, 216] on div "Overview Out Of Stock Products (318/2288) View Published Success 0 View Unpubli…" at bounding box center [833, 294] width 1381 height 520
click at [45, 141] on span "FAQs" at bounding box center [81, 137] width 106 height 12
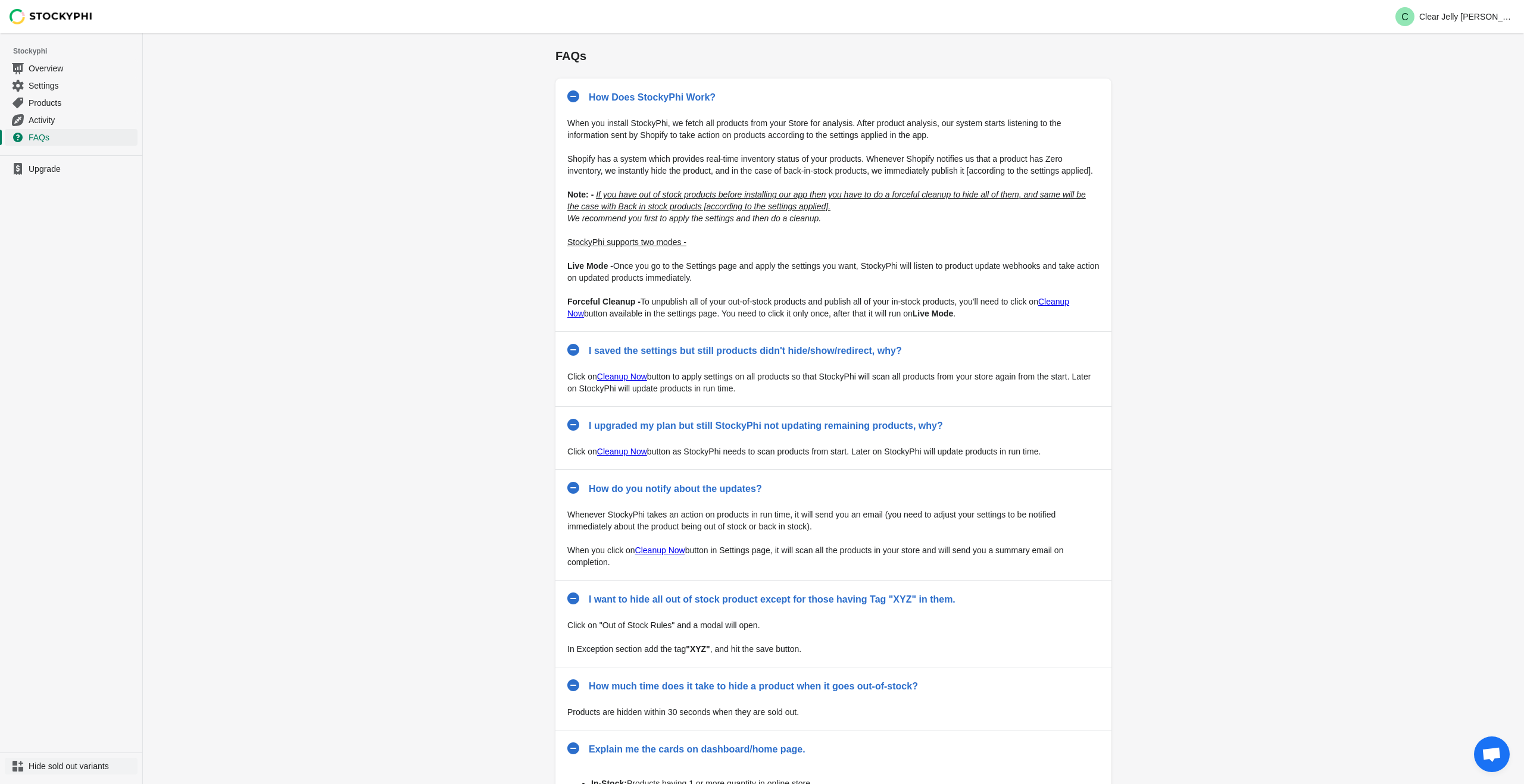
click at [19, 771] on icon "Navigation" at bounding box center [18, 767] width 11 height 11
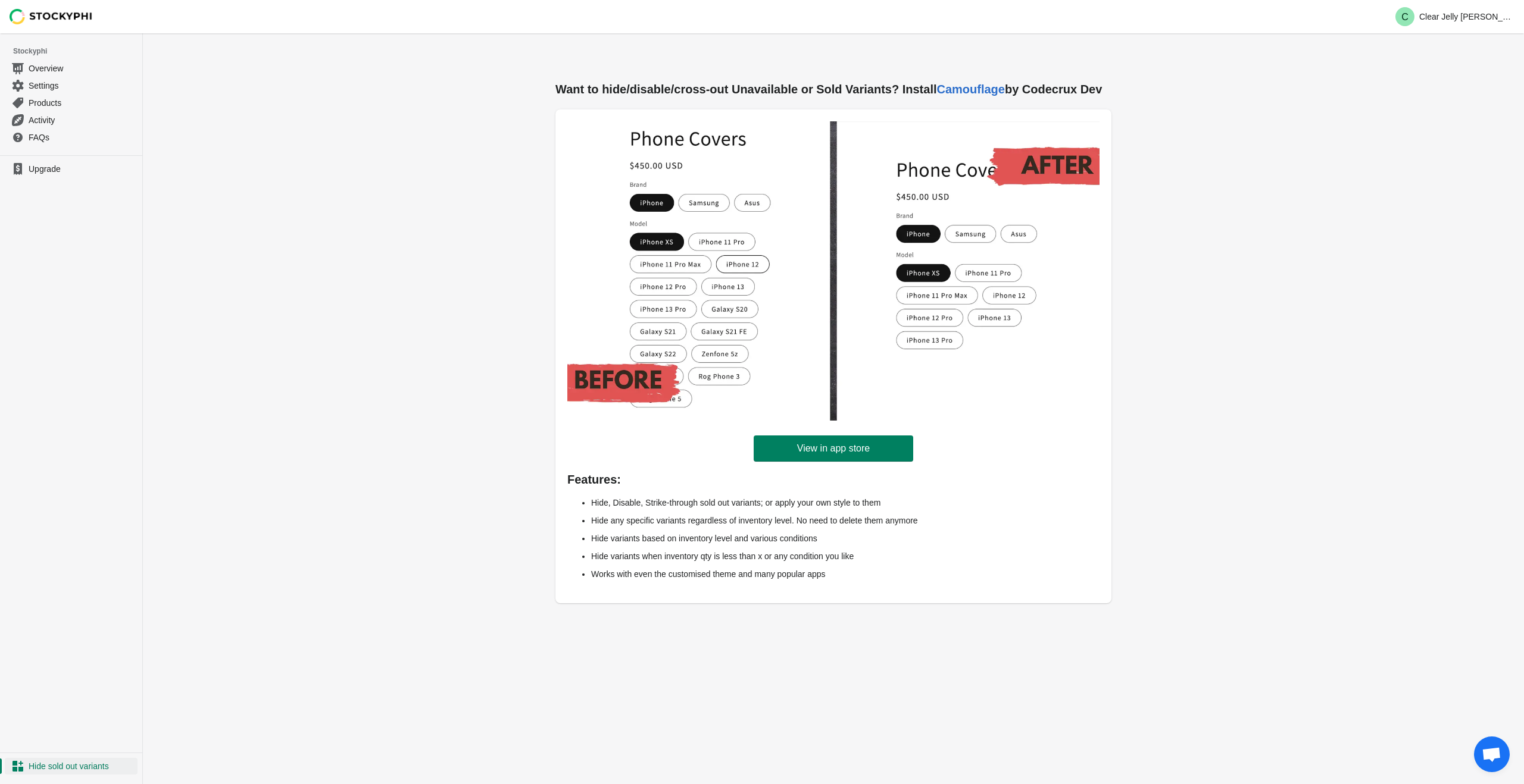
click at [26, 16] on img at bounding box center [51, 16] width 84 height 15
